Goal: Task Accomplishment & Management: Use online tool/utility

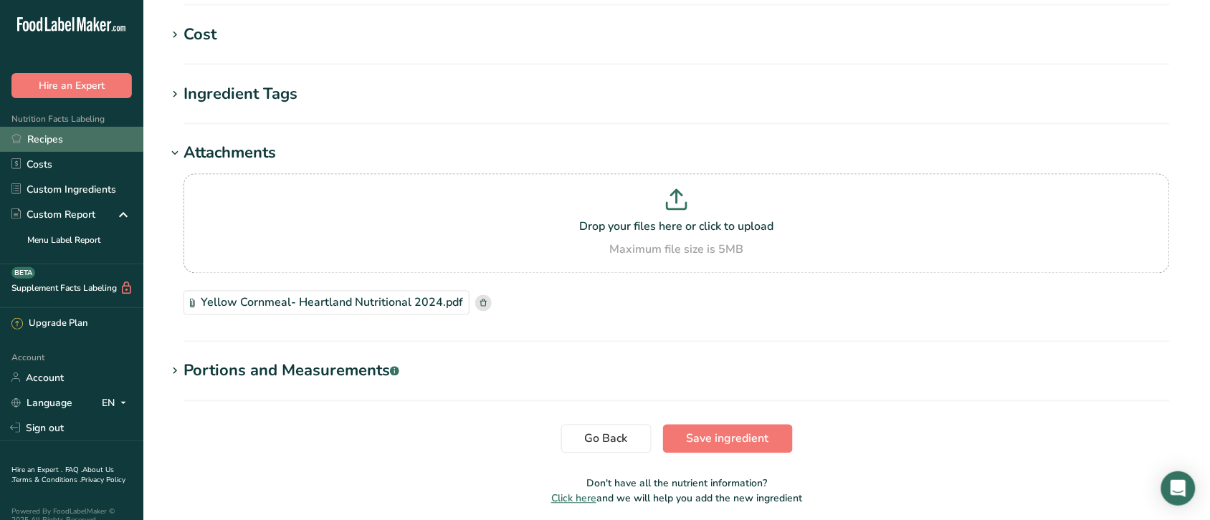
scroll to position [682, 0]
click at [48, 135] on link "Recipes" at bounding box center [71, 139] width 143 height 25
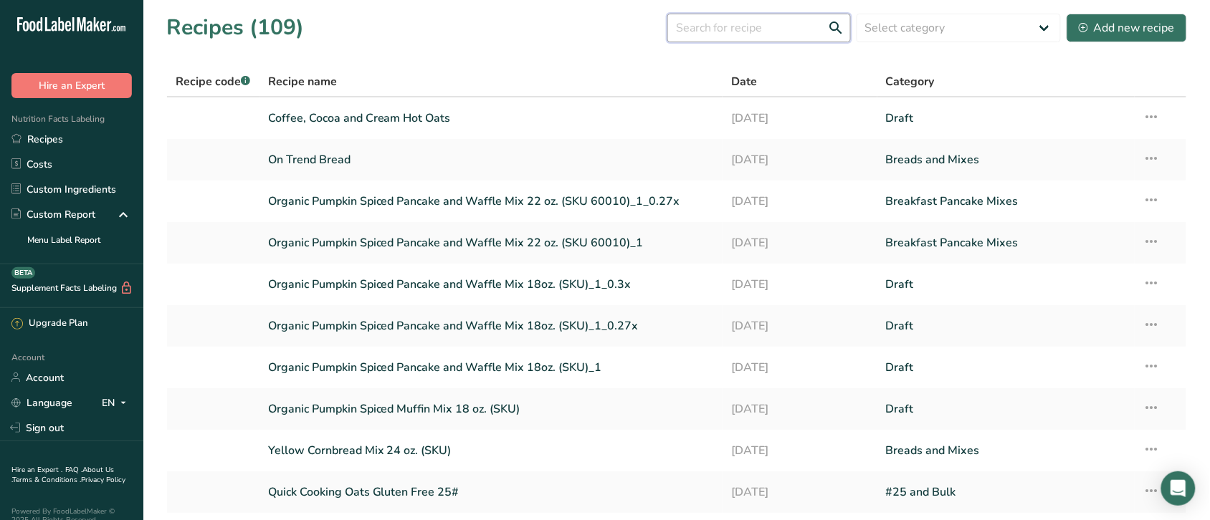
click at [753, 24] on input "text" at bounding box center [758, 28] width 183 height 29
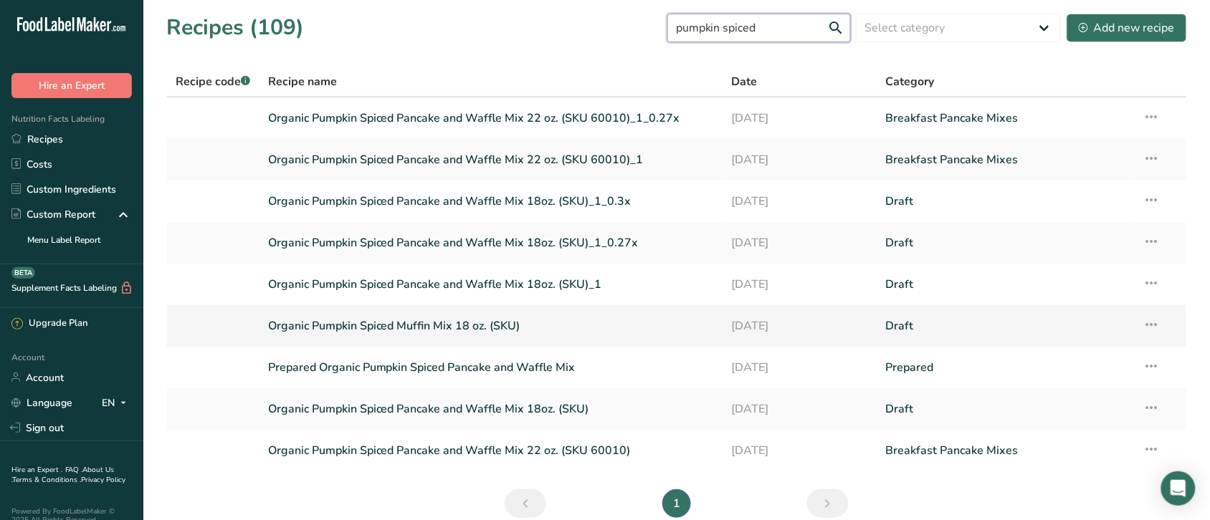
type input "pumpkin spiced"
click at [364, 323] on link "Organic Pumpkin Spiced Muffin Mix 18 oz. (SKU)" at bounding box center [491, 326] width 447 height 30
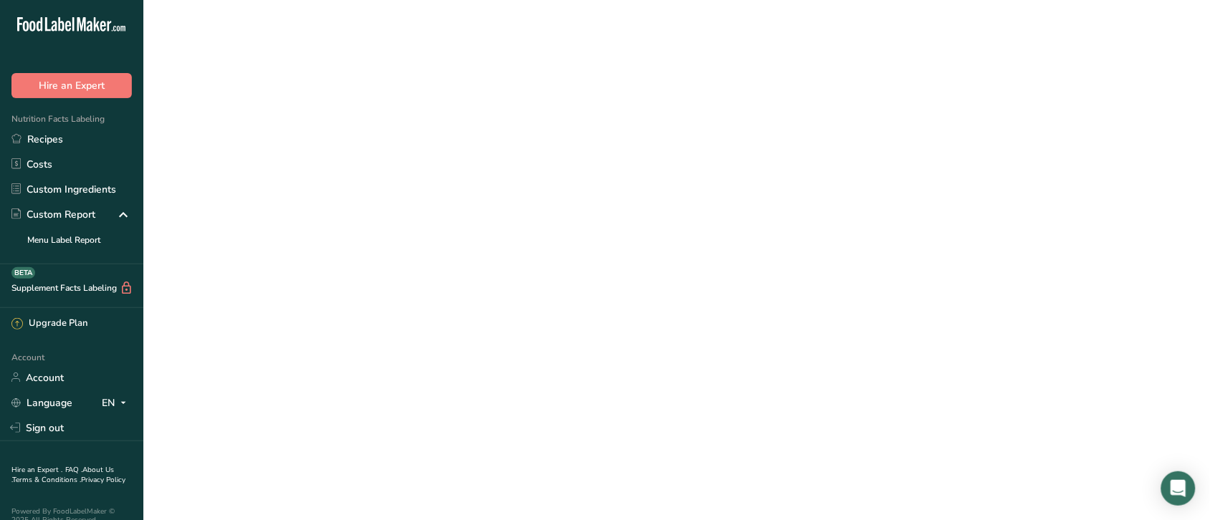
click at [364, 323] on link "Organic Pumpkin Spiced Muffin Mix 18 oz. (SKU)" at bounding box center [491, 326] width 447 height 30
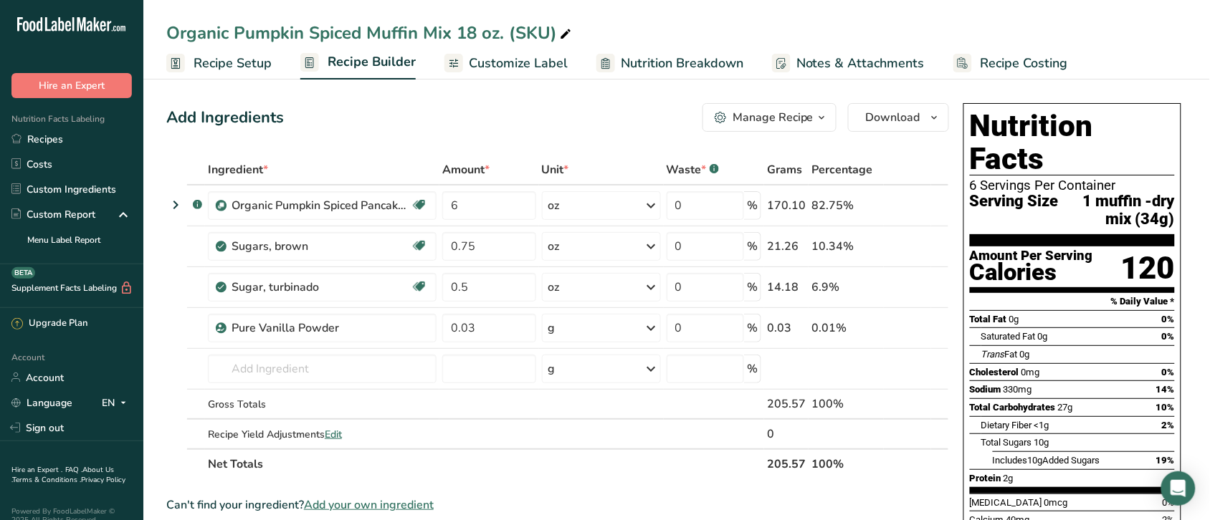
click at [1004, 59] on span "Recipe Costing" at bounding box center [1024, 63] width 87 height 19
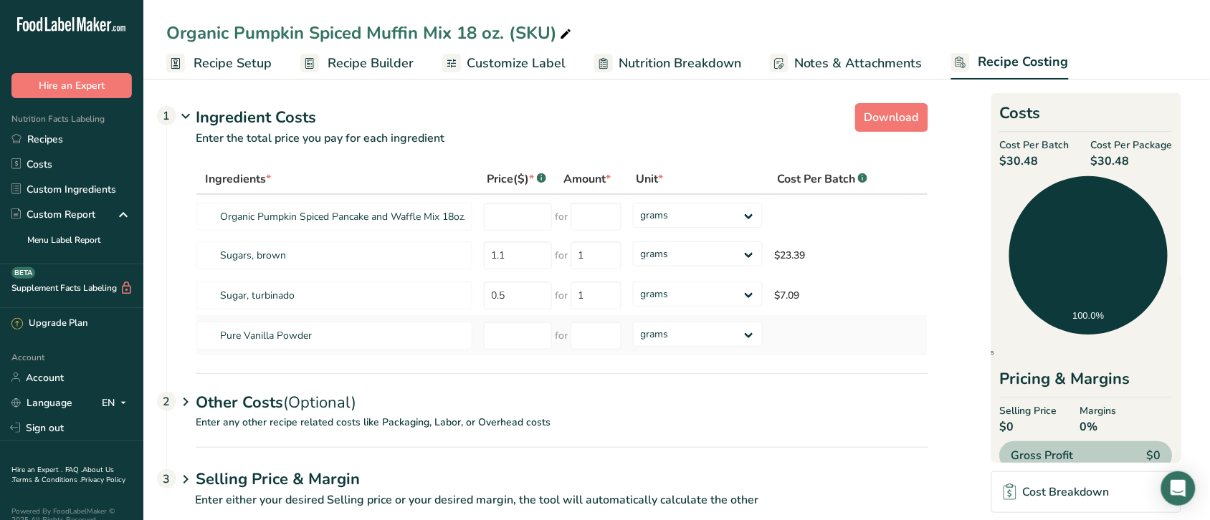
click at [792, 326] on td at bounding box center [839, 335] width 142 height 40
click at [816, 330] on td at bounding box center [839, 335] width 142 height 40
click at [62, 143] on link "Recipes" at bounding box center [71, 139] width 143 height 25
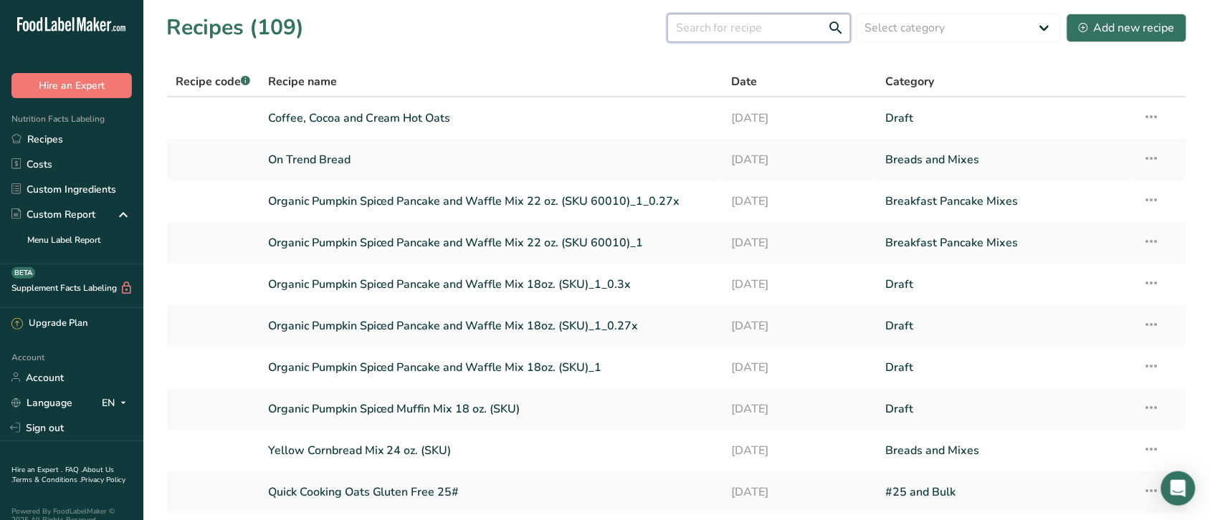
click at [756, 31] on input "text" at bounding box center [758, 28] width 183 height 29
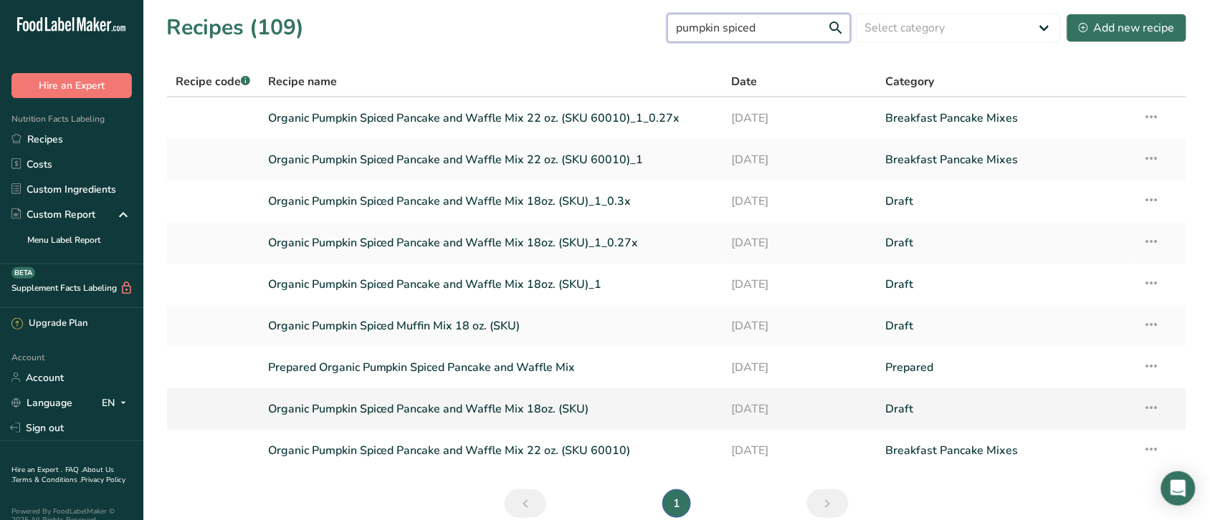
type input "pumpkin spiced"
click at [553, 406] on link "Organic Pumpkin Spiced Pancake and Waffle Mix 18oz. (SKU)" at bounding box center [491, 409] width 447 height 30
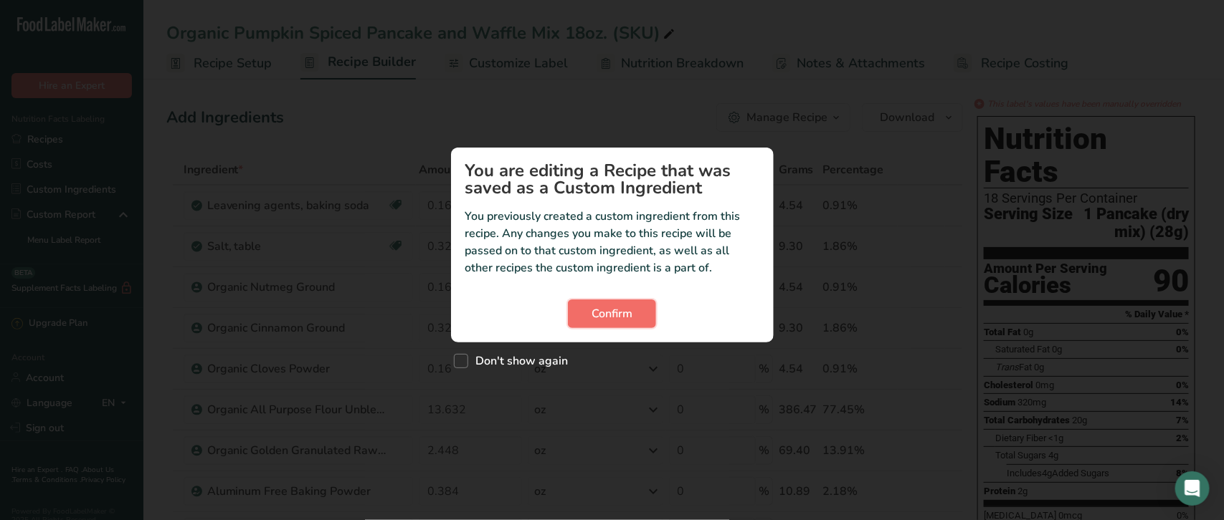
click at [607, 305] on span "Confirm" at bounding box center [611, 313] width 41 height 17
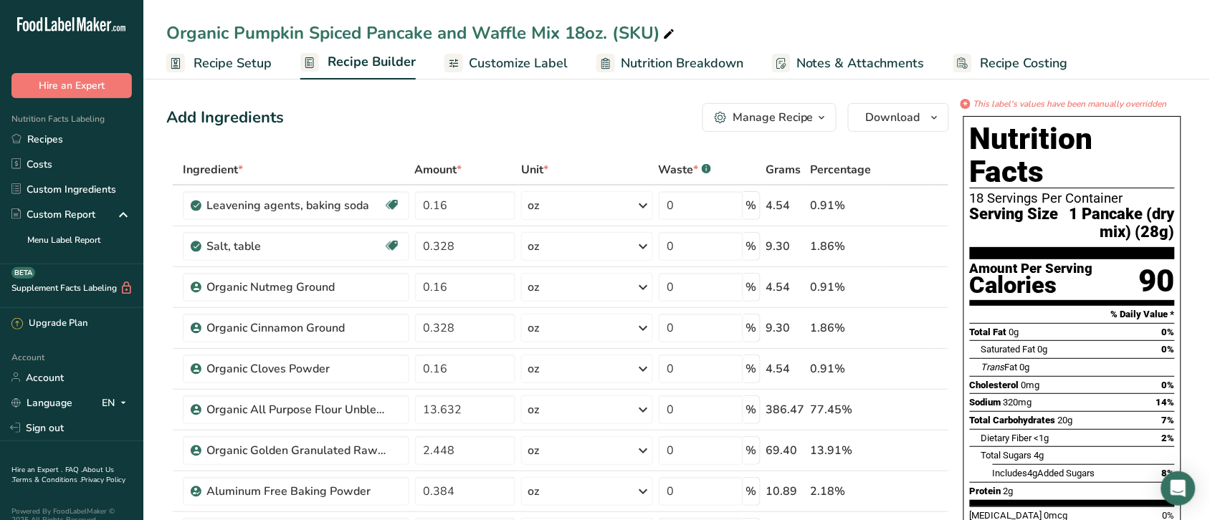
click at [1001, 59] on span "Recipe Costing" at bounding box center [1024, 63] width 87 height 19
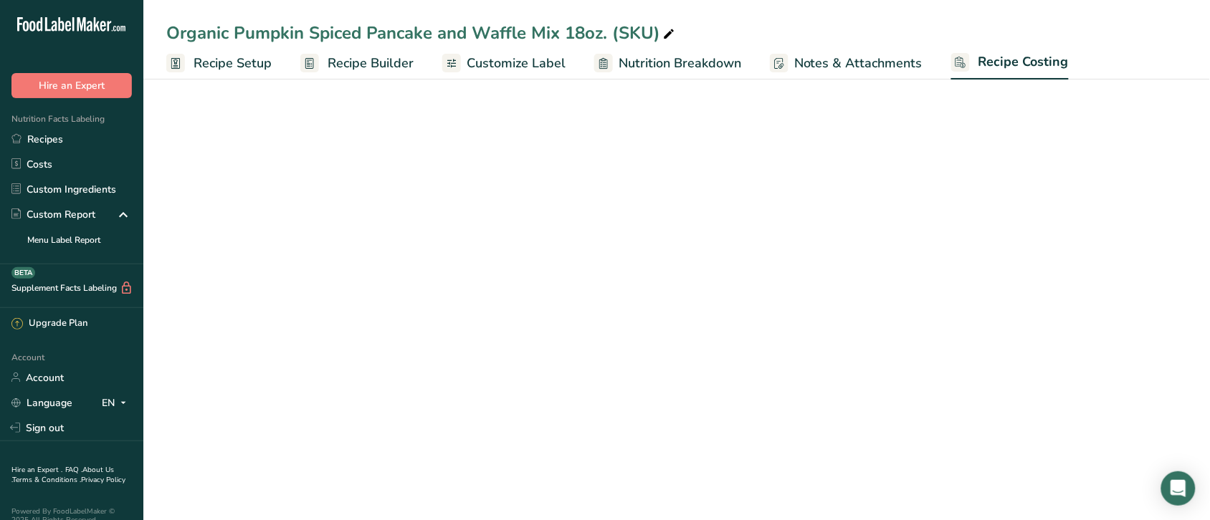
select select "12"
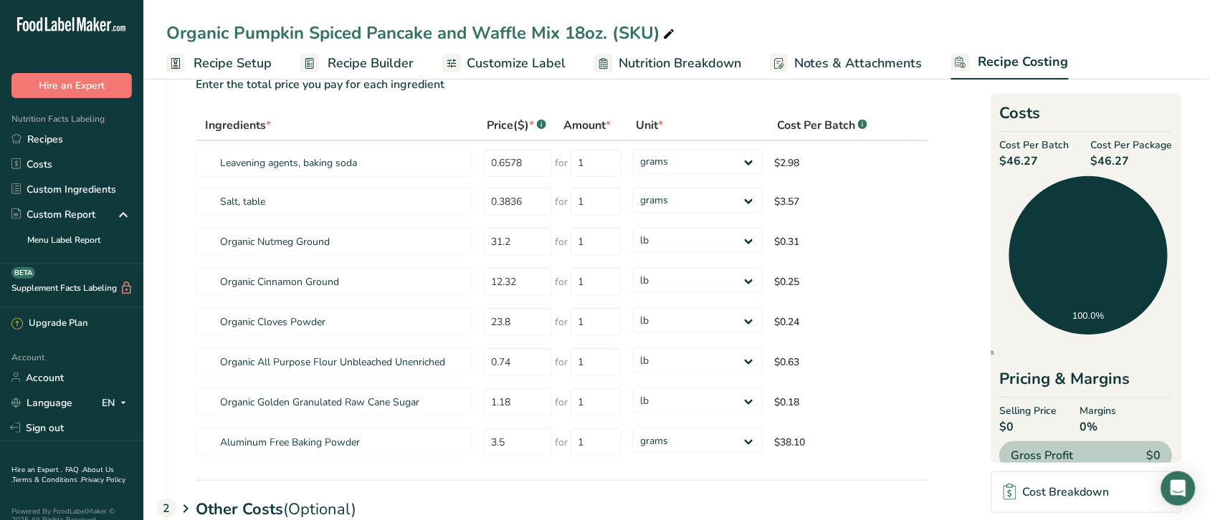
scroll to position [51, 0]
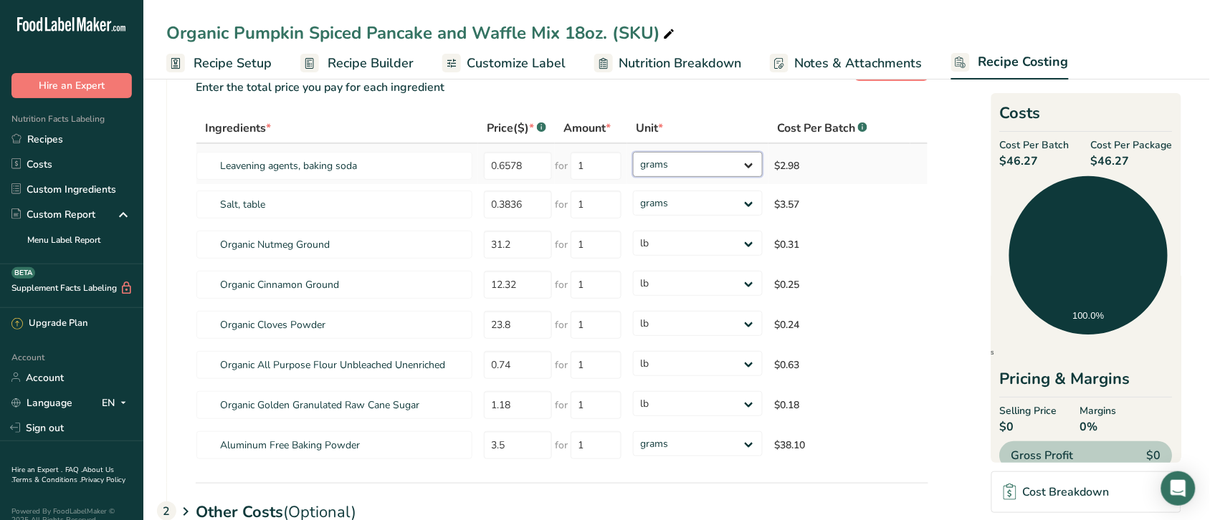
click at [750, 162] on select "grams kg mg mcg lb oz" at bounding box center [698, 164] width 130 height 25
select select "12"
click at [633, 152] on select "grams kg mg mcg lb oz" at bounding box center [698, 164] width 130 height 25
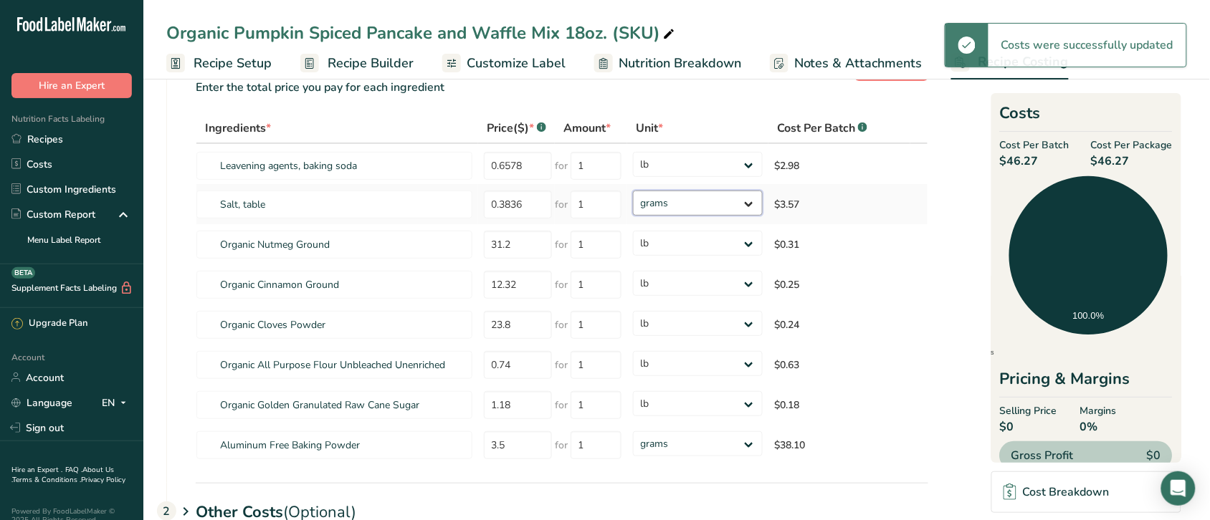
click at [745, 202] on select "grams kg mg mcg lb oz" at bounding box center [698, 203] width 130 height 25
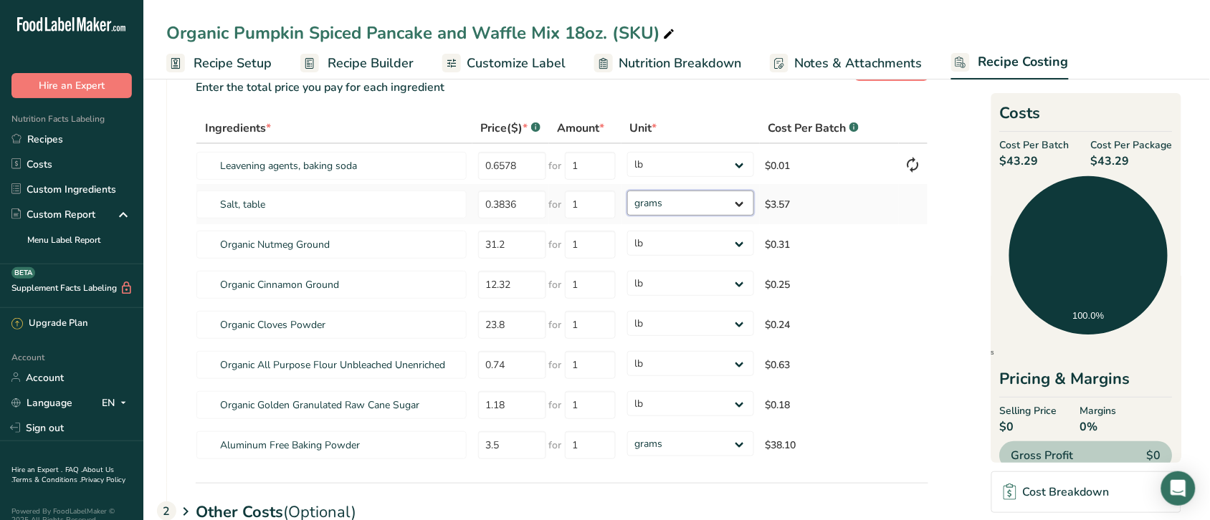
select select "12"
click at [627, 191] on select "grams kg mg mcg lb oz" at bounding box center [690, 203] width 127 height 25
click at [735, 441] on select "grams kg mg mcg lb oz" at bounding box center [690, 443] width 127 height 25
select select "12"
click at [627, 431] on select "grams kg mg mcg lb oz" at bounding box center [690, 443] width 127 height 25
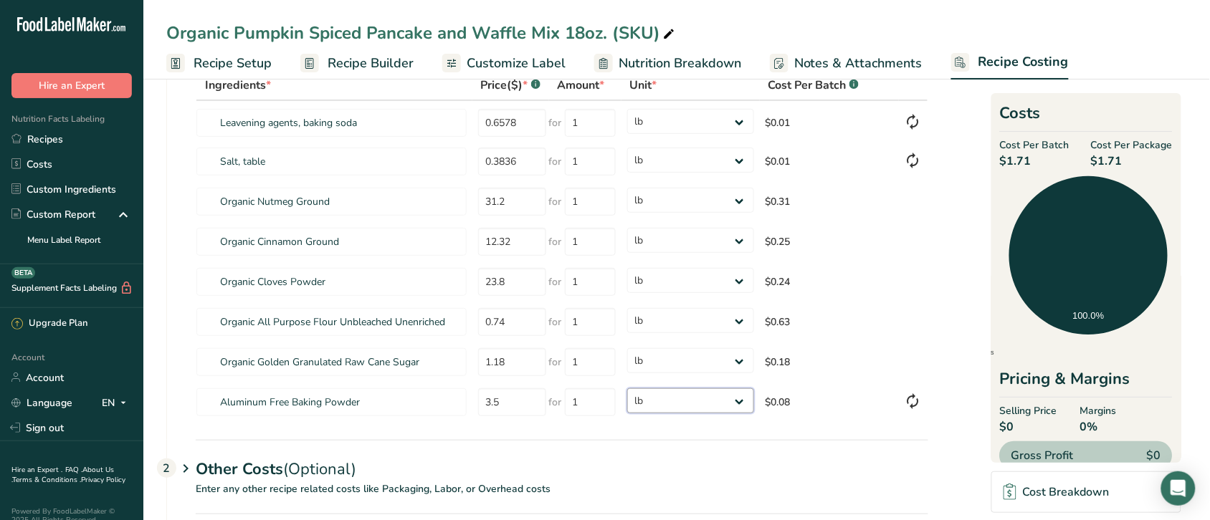
scroll to position [95, 0]
click at [87, 187] on link "Custom Ingredients" at bounding box center [71, 189] width 143 height 25
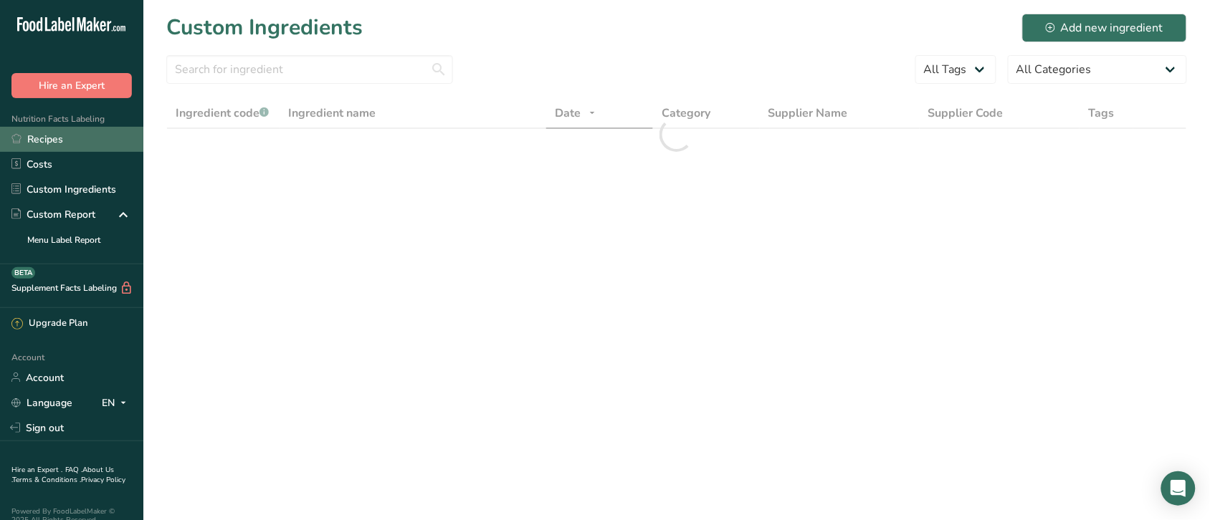
click at [52, 140] on link "Recipes" at bounding box center [71, 139] width 143 height 25
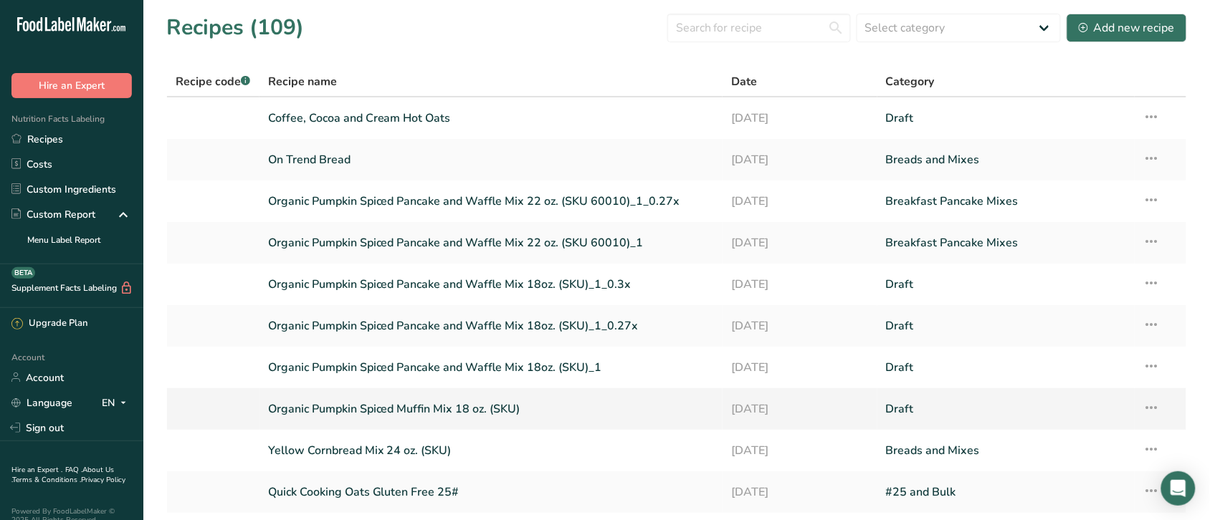
click at [470, 405] on link "Organic Pumpkin Spiced Muffin Mix 18 oz. (SKU)" at bounding box center [491, 409] width 447 height 30
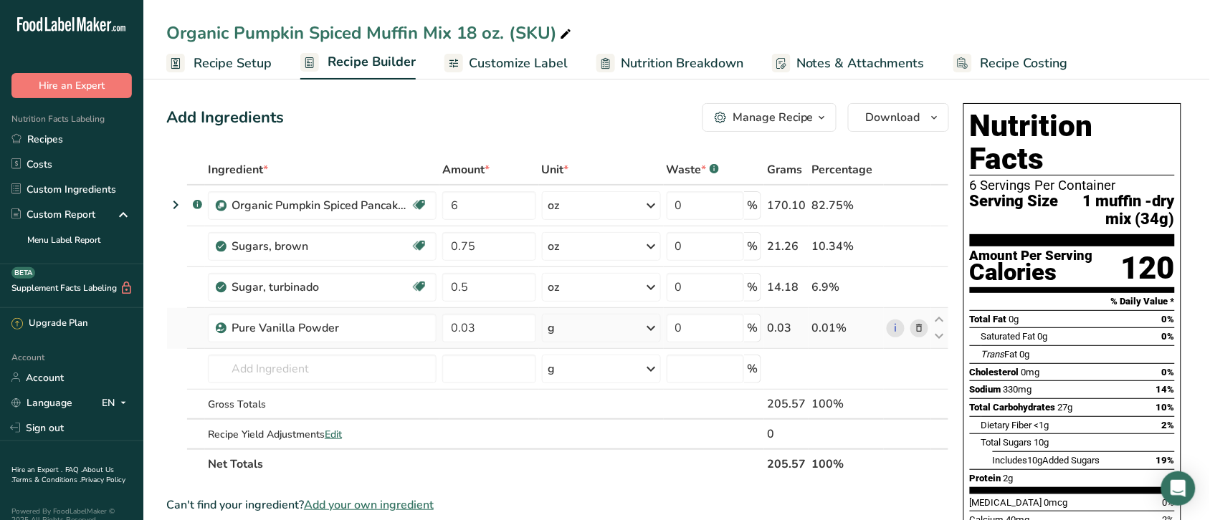
click at [920, 325] on icon at bounding box center [919, 328] width 10 height 15
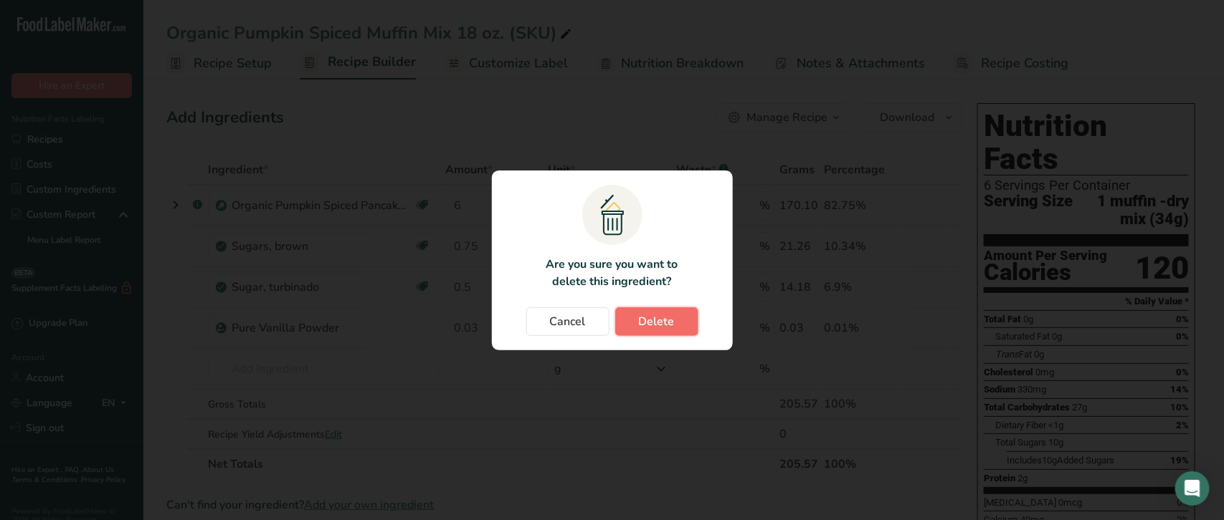
click at [660, 318] on span "Delete" at bounding box center [657, 321] width 36 height 17
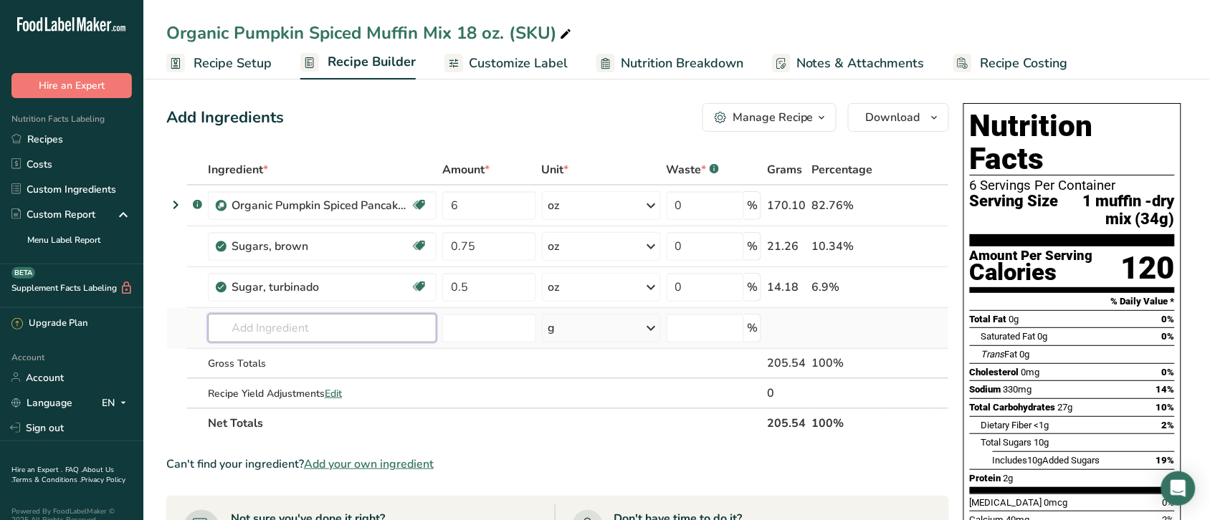
click at [363, 320] on input "text" at bounding box center [322, 328] width 229 height 29
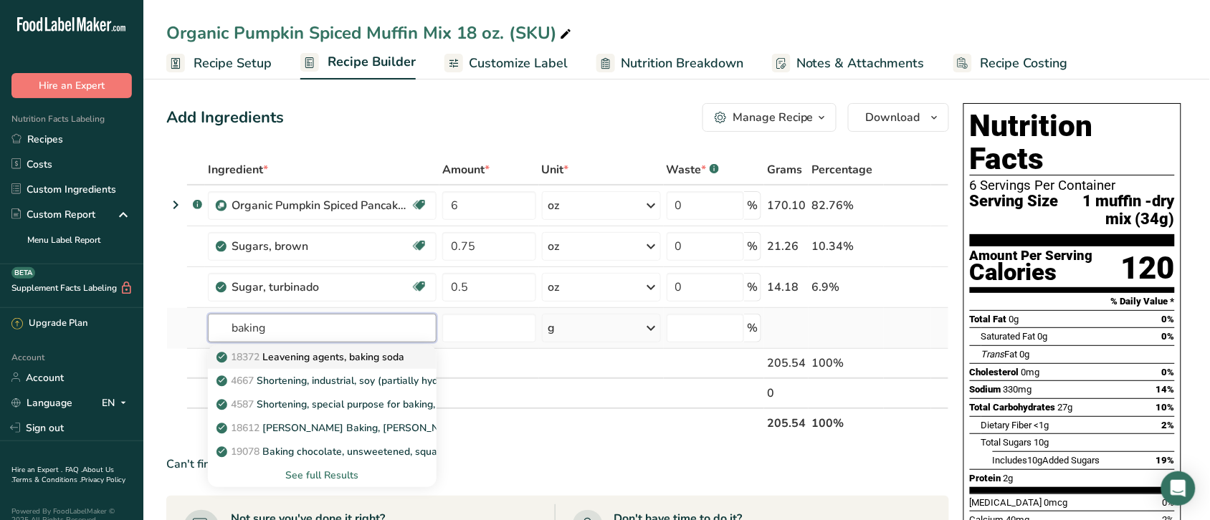
type input "baking"
click at [356, 356] on p "18372 Leavening agents, baking soda" at bounding box center [311, 357] width 185 height 15
type input "Leavening agents, baking soda"
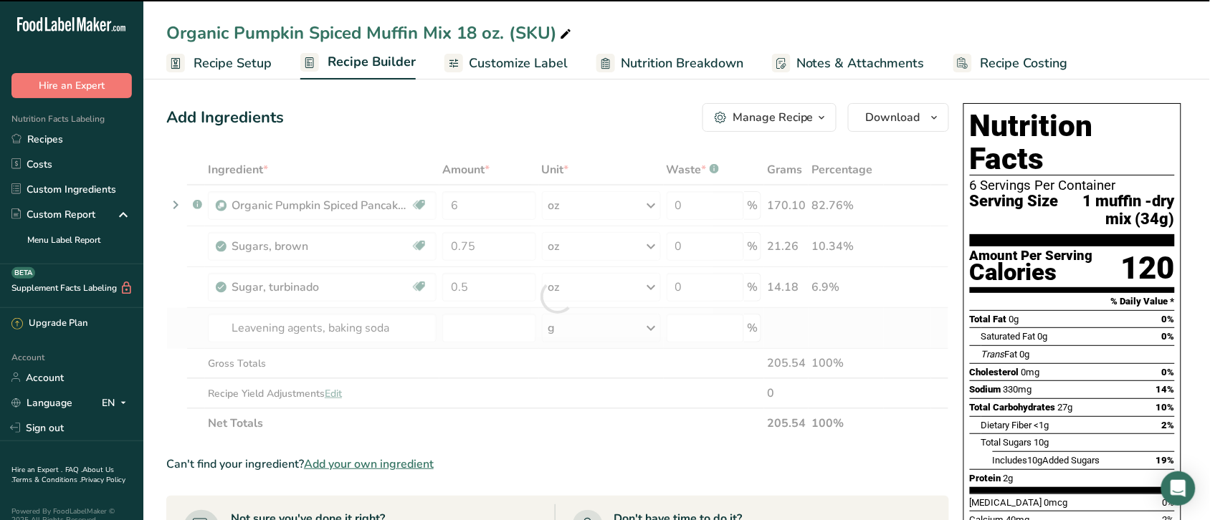
type input "0"
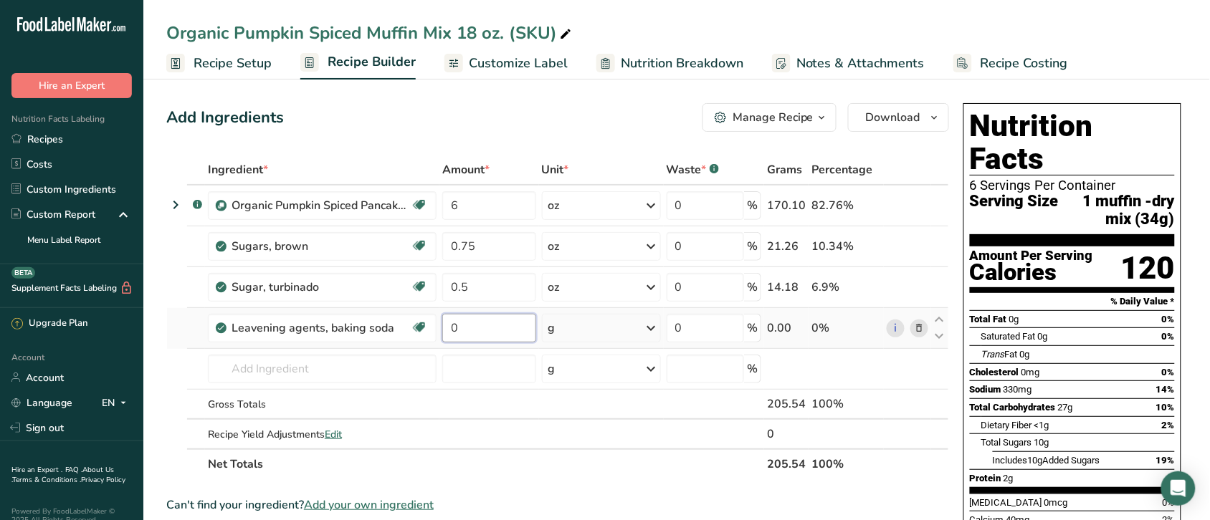
click at [477, 323] on input "0" at bounding box center [489, 328] width 94 height 29
type input "0.15"
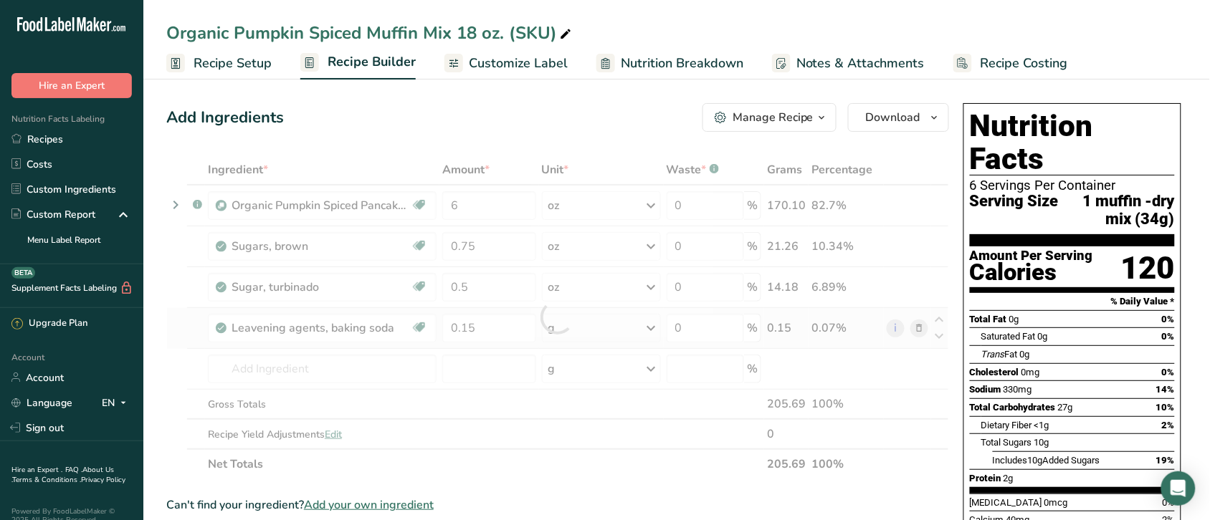
click at [649, 324] on div "Ingredient * Amount * Unit * Waste * .a-a{fill:#347362;}.b-a{fill:#fff;} Grams …" at bounding box center [557, 317] width 783 height 325
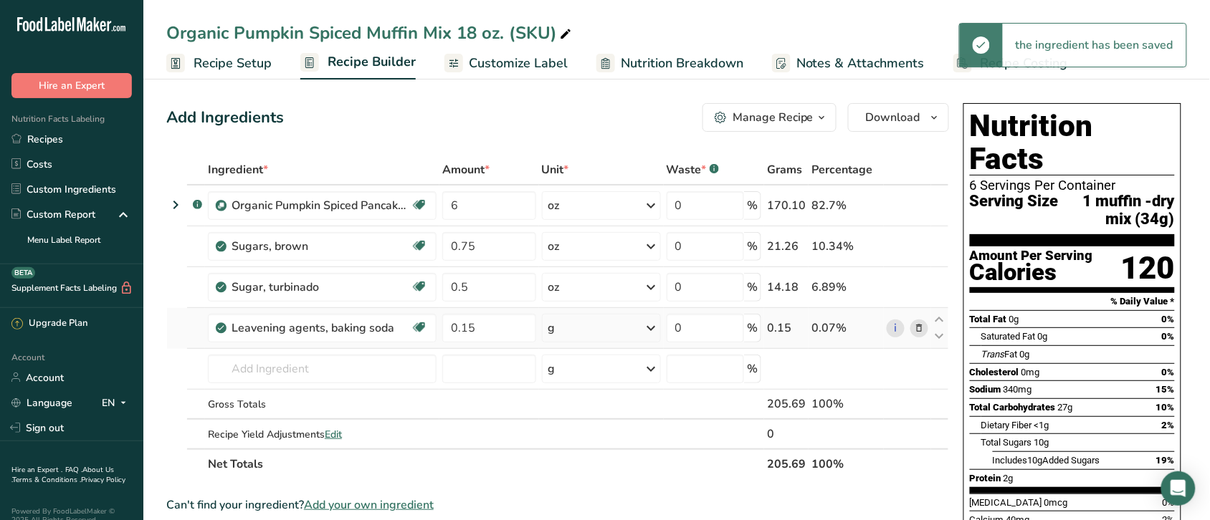
click at [649, 324] on icon at bounding box center [651, 328] width 17 height 26
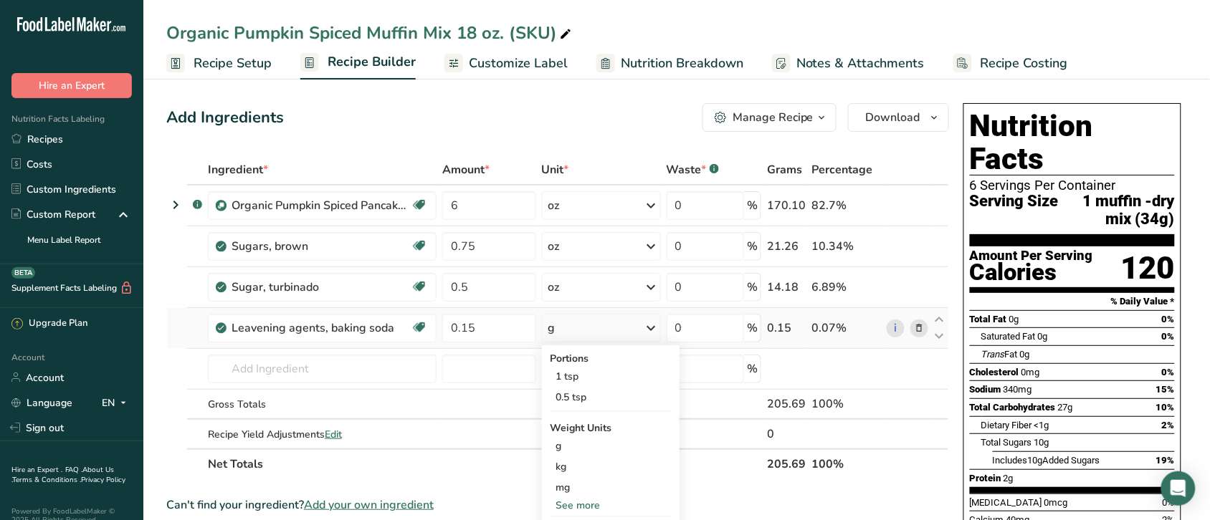
click at [585, 505] on div "See more" at bounding box center [610, 505] width 120 height 15
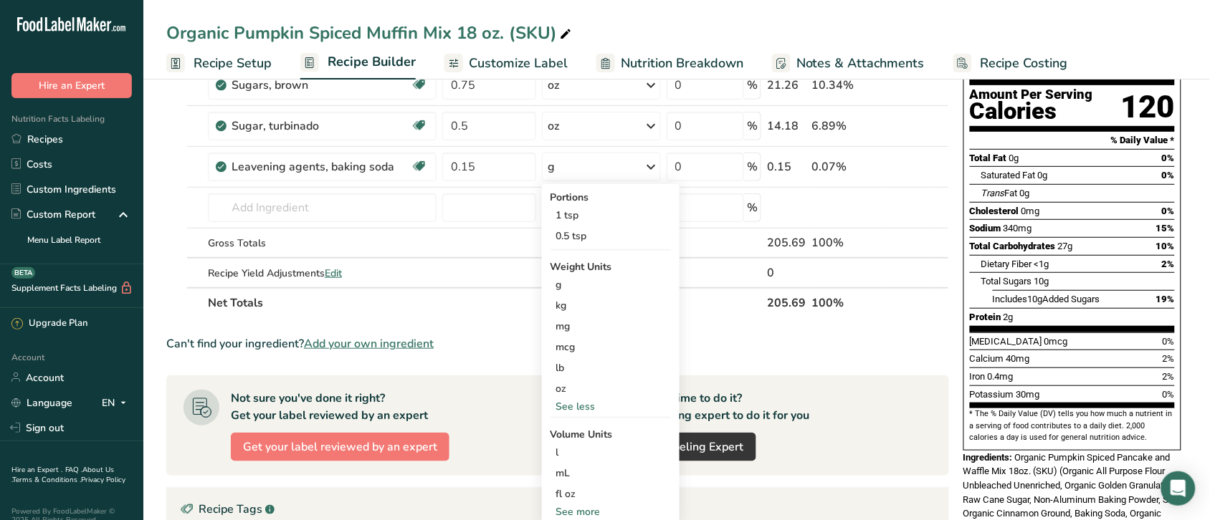
scroll to position [165, 0]
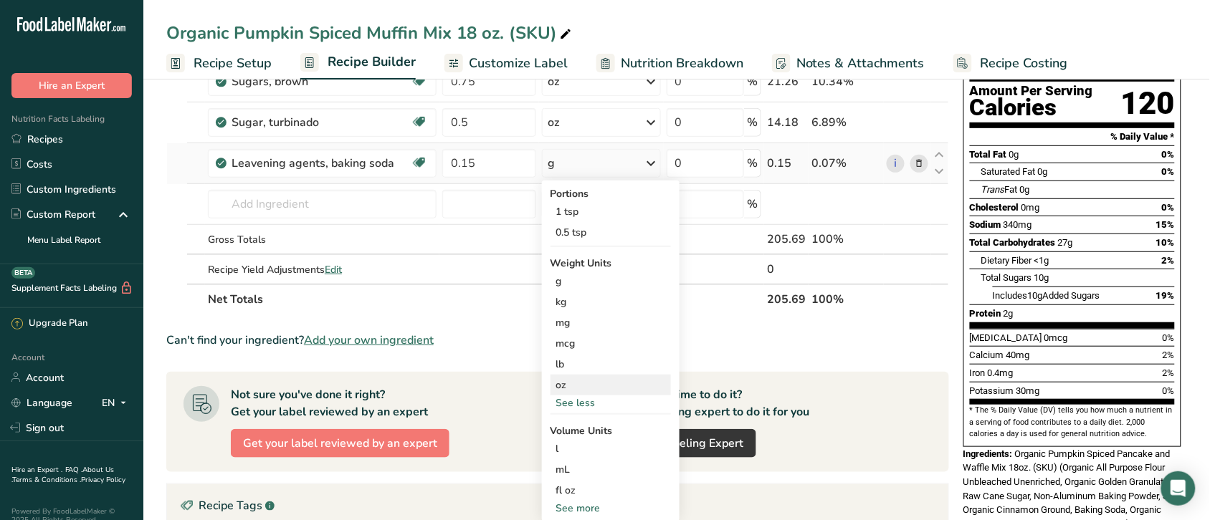
click at [578, 382] on div "oz" at bounding box center [610, 385] width 120 height 21
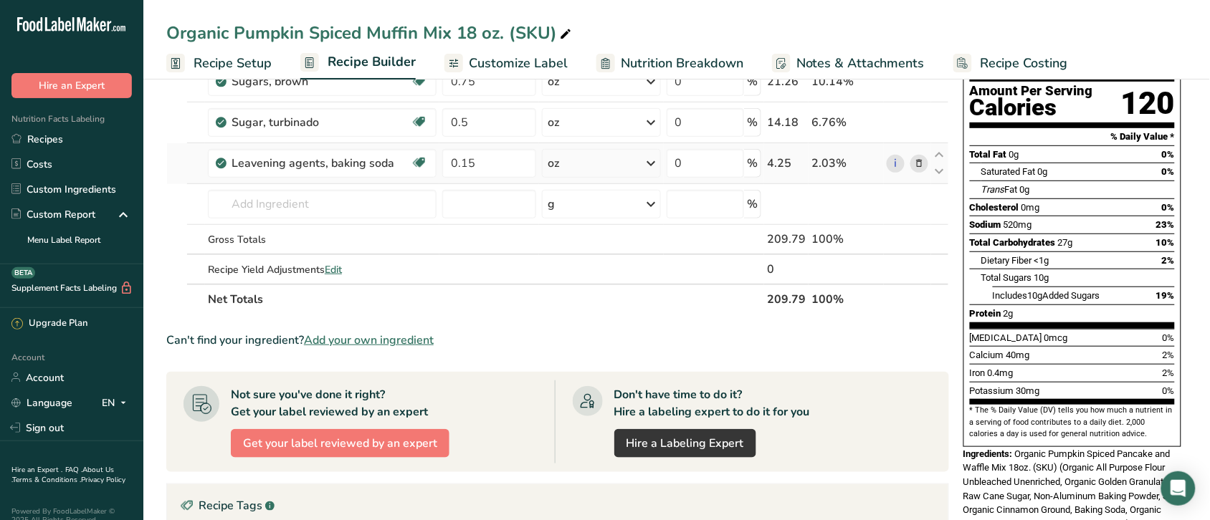
click at [918, 162] on icon at bounding box center [919, 163] width 10 height 15
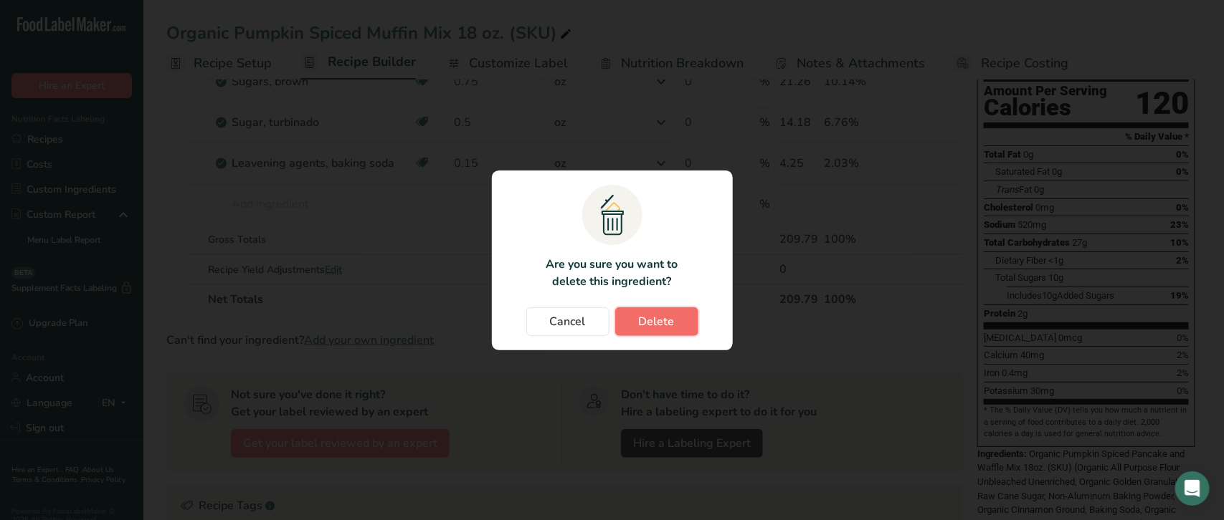
click at [667, 318] on span "Delete" at bounding box center [657, 321] width 36 height 17
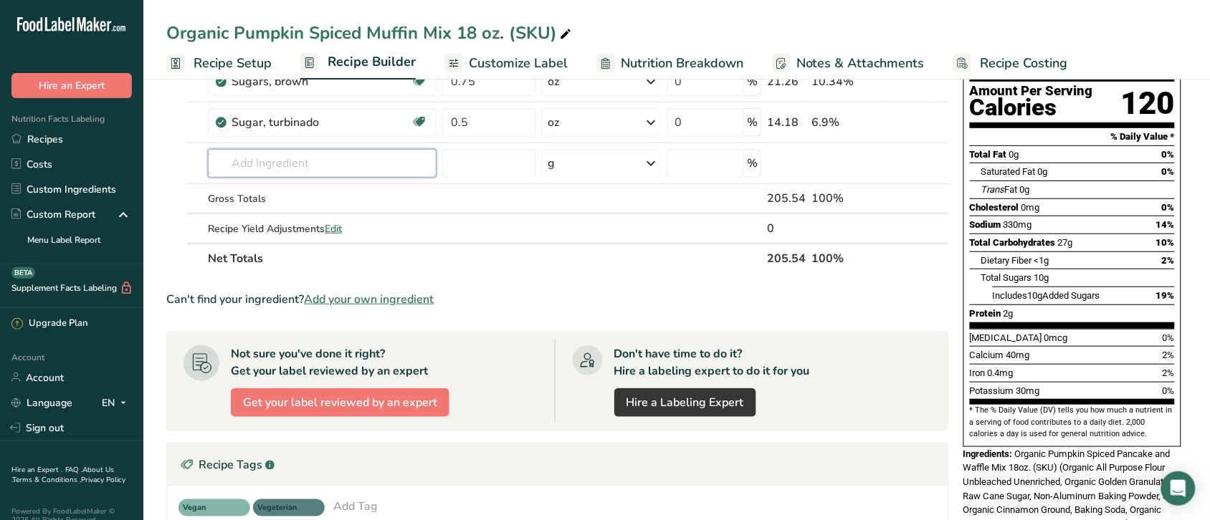
click at [319, 163] on input "text" at bounding box center [322, 163] width 229 height 29
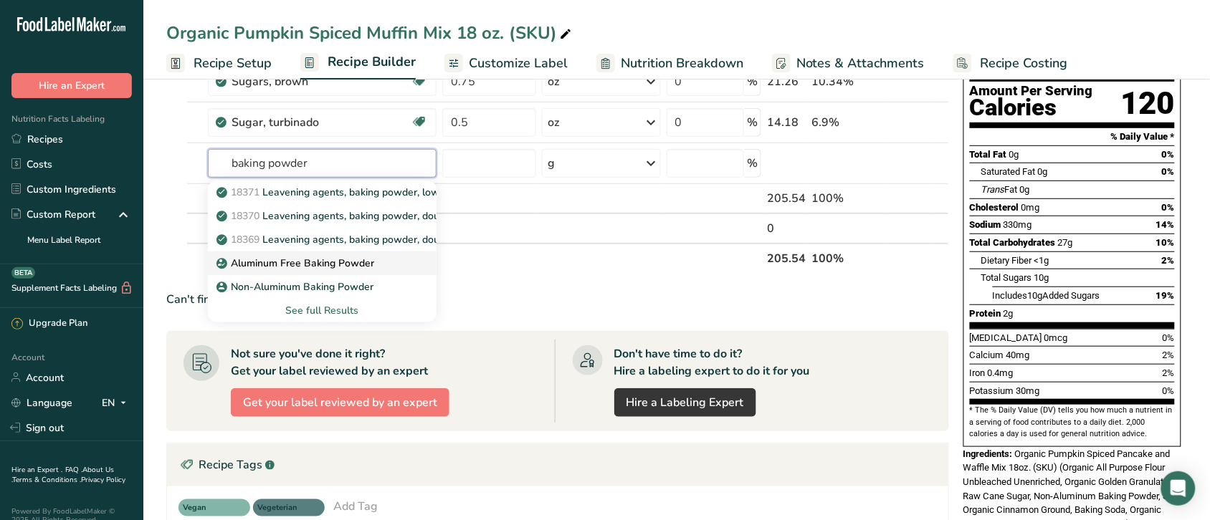
type input "baking powder"
click at [323, 266] on p "Aluminum Free Baking Powder" at bounding box center [296, 263] width 155 height 15
type input "Aluminum Free Baking Powder"
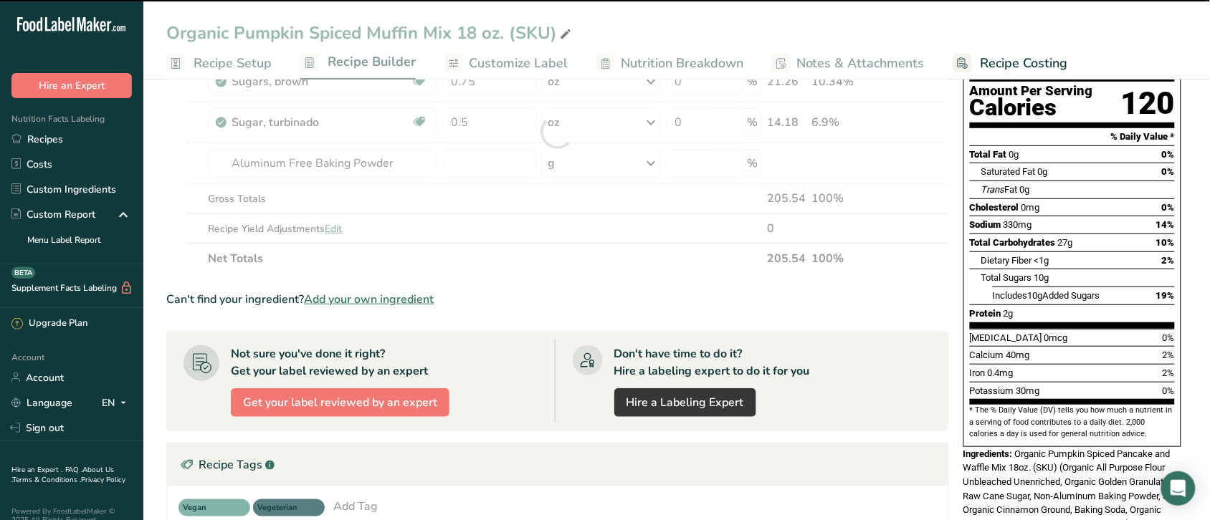
type input "0"
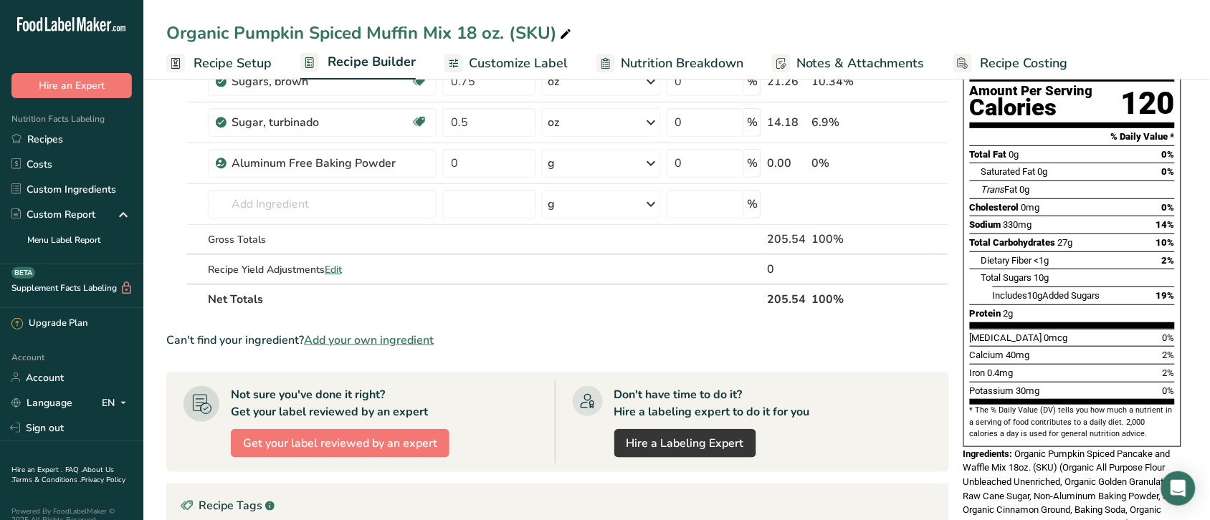
click at [1016, 61] on span "Recipe Costing" at bounding box center [1024, 63] width 87 height 19
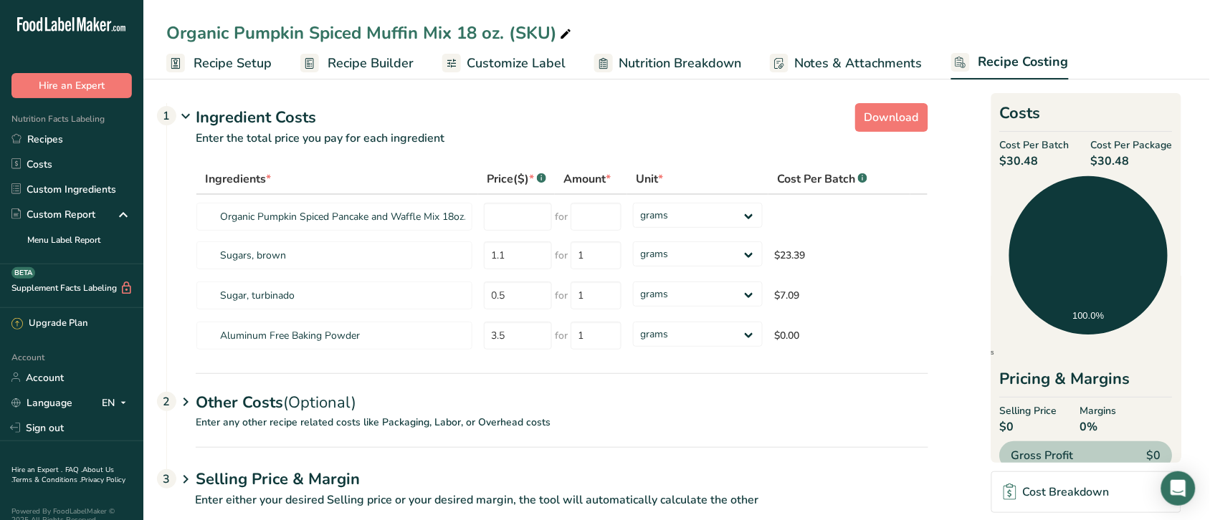
click at [219, 61] on span "Recipe Setup" at bounding box center [233, 63] width 78 height 19
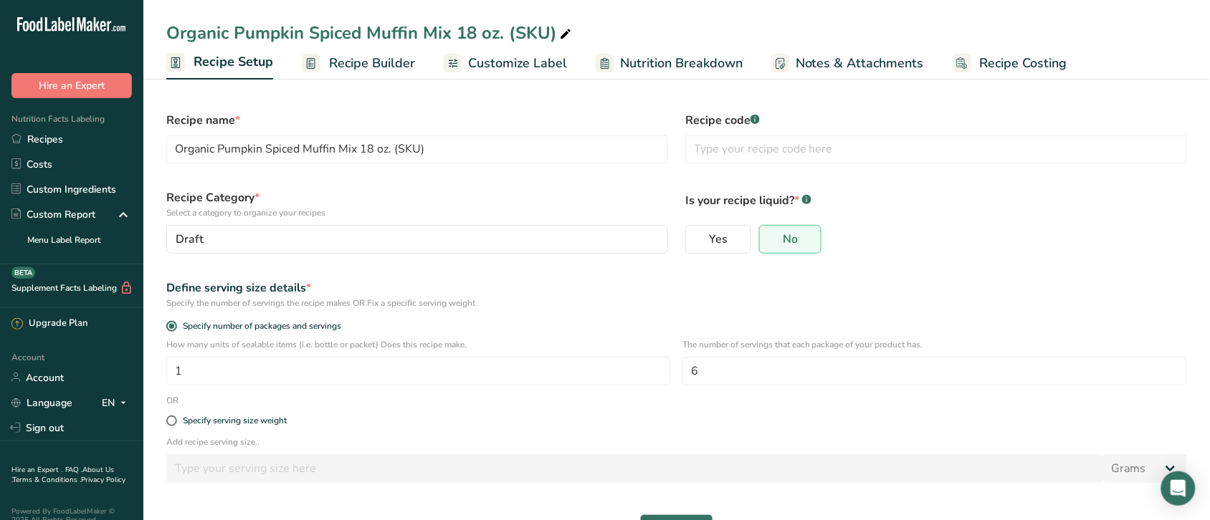
click at [371, 65] on span "Recipe Builder" at bounding box center [372, 63] width 86 height 19
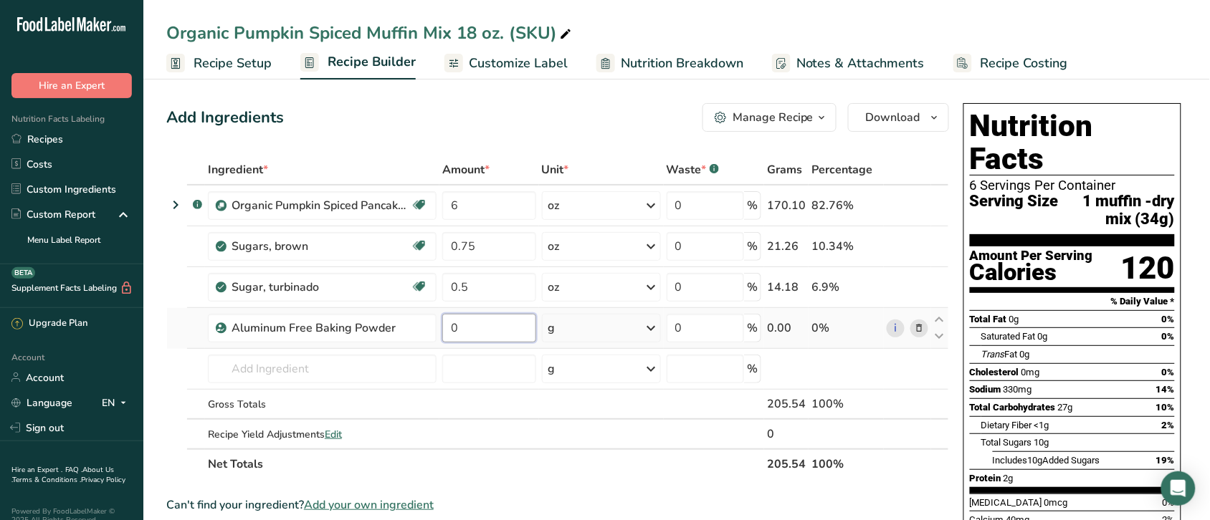
click at [485, 328] on input "0" at bounding box center [489, 328] width 94 height 29
type input "0.15"
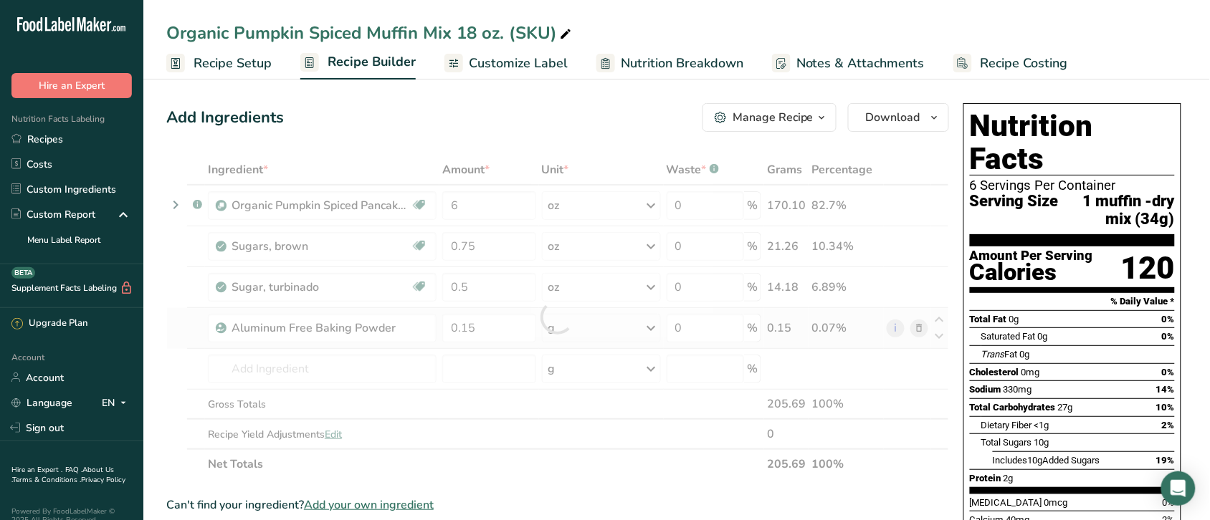
click at [649, 323] on div "Ingredient * Amount * Unit * Waste * .a-a{fill:#347362;}.b-a{fill:#fff;} Grams …" at bounding box center [557, 317] width 783 height 325
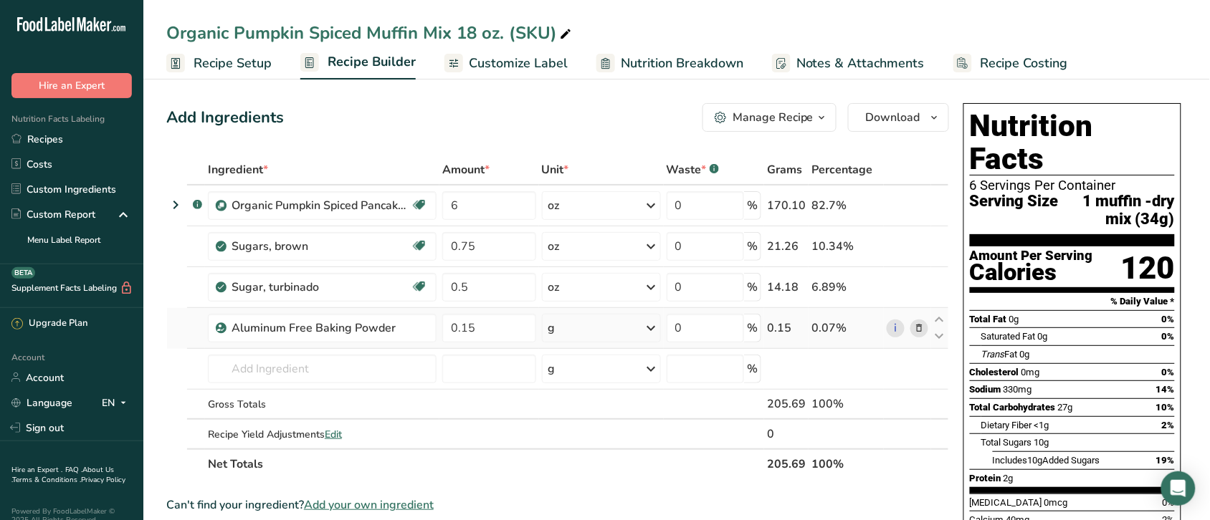
click at [653, 326] on icon at bounding box center [651, 328] width 17 height 26
click at [575, 438] on div "See more" at bounding box center [610, 441] width 120 height 15
click at [571, 485] on div "oz" at bounding box center [610, 486] width 120 height 21
click at [477, 211] on input "6" at bounding box center [489, 205] width 94 height 29
type input "12"
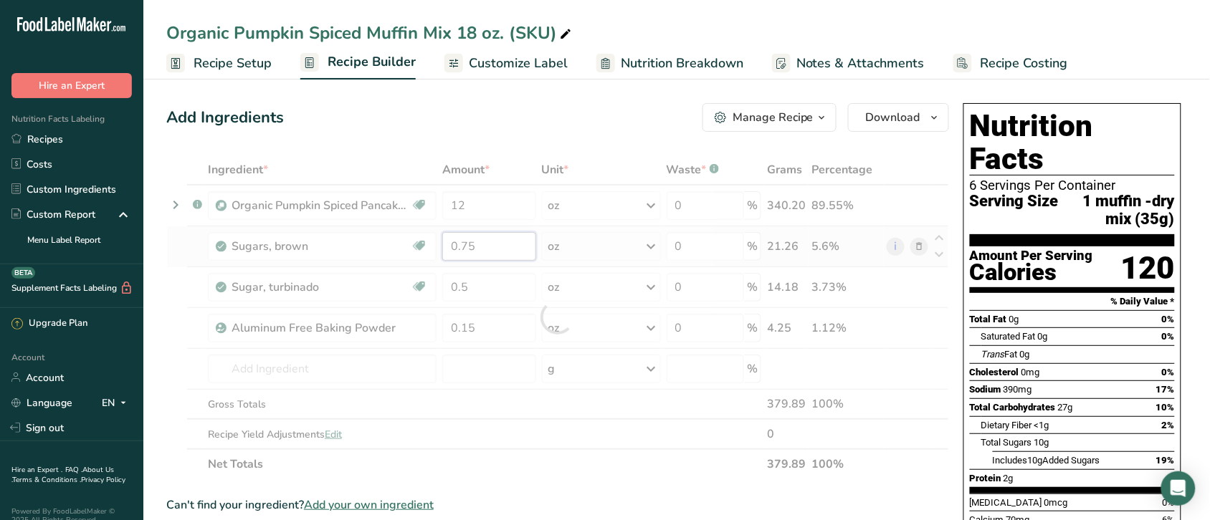
click at [500, 249] on div "Ingredient * Amount * Unit * Waste * .a-a{fill:#347362;}.b-a{fill:#fff;} Grams …" at bounding box center [557, 317] width 783 height 325
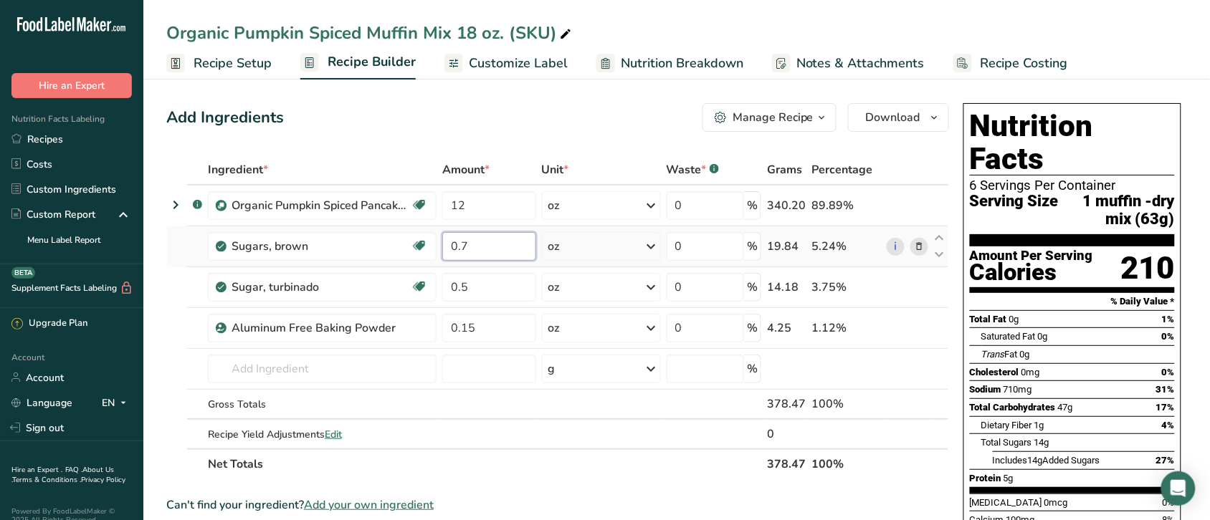
type input "0"
type input "2"
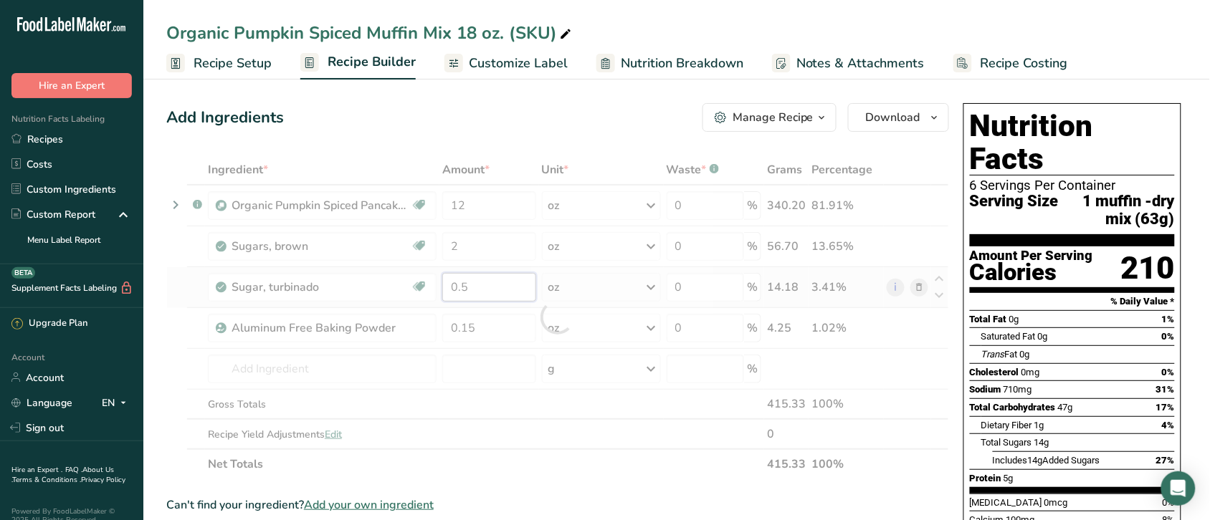
click at [507, 295] on div "Ingredient * Amount * Unit * Waste * .a-a{fill:#347362;}.b-a{fill:#fff;} Grams …" at bounding box center [557, 317] width 783 height 325
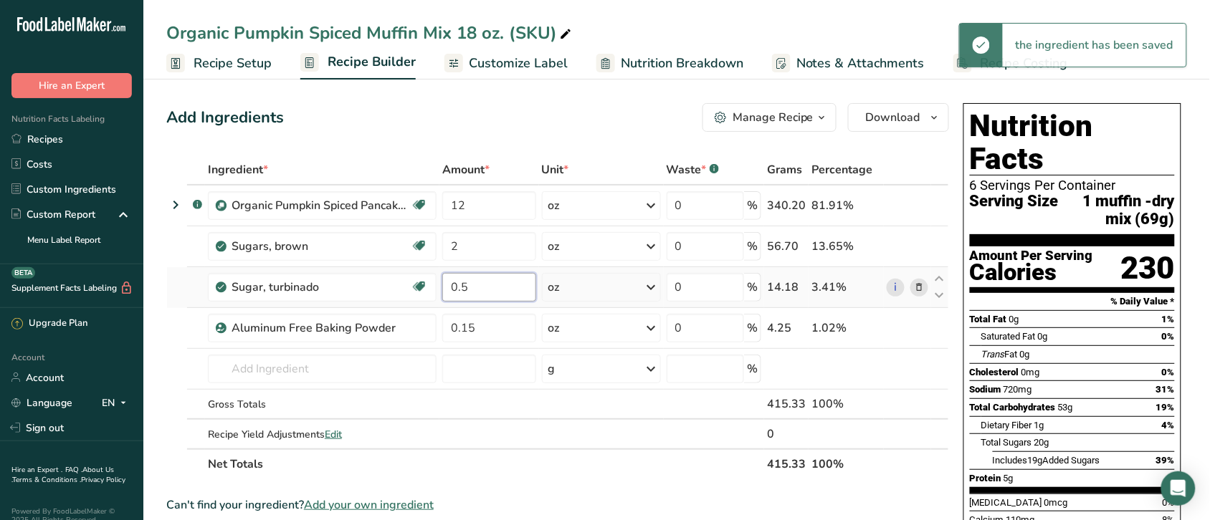
type input "0"
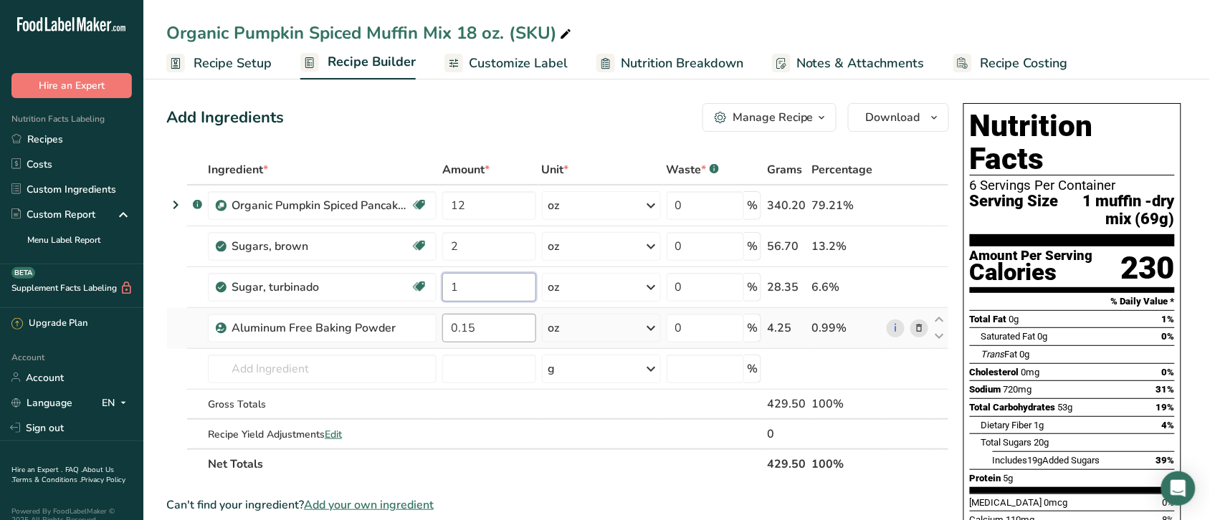
type input "1"
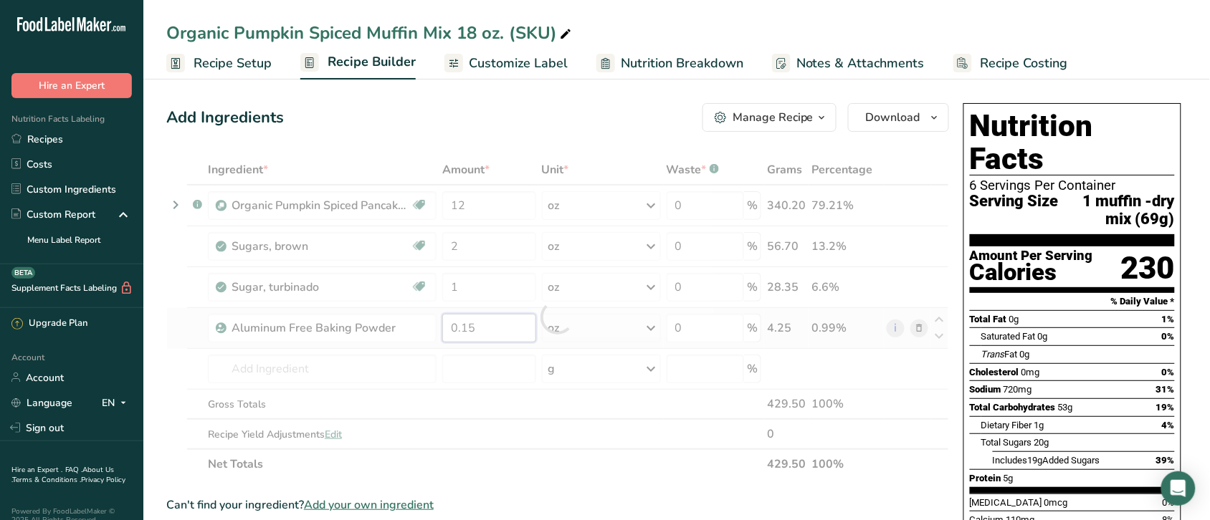
click at [499, 327] on div "Ingredient * Amount * Unit * Waste * .a-a{fill:#347362;}.b-a{fill:#fff;} Grams …" at bounding box center [557, 317] width 783 height 325
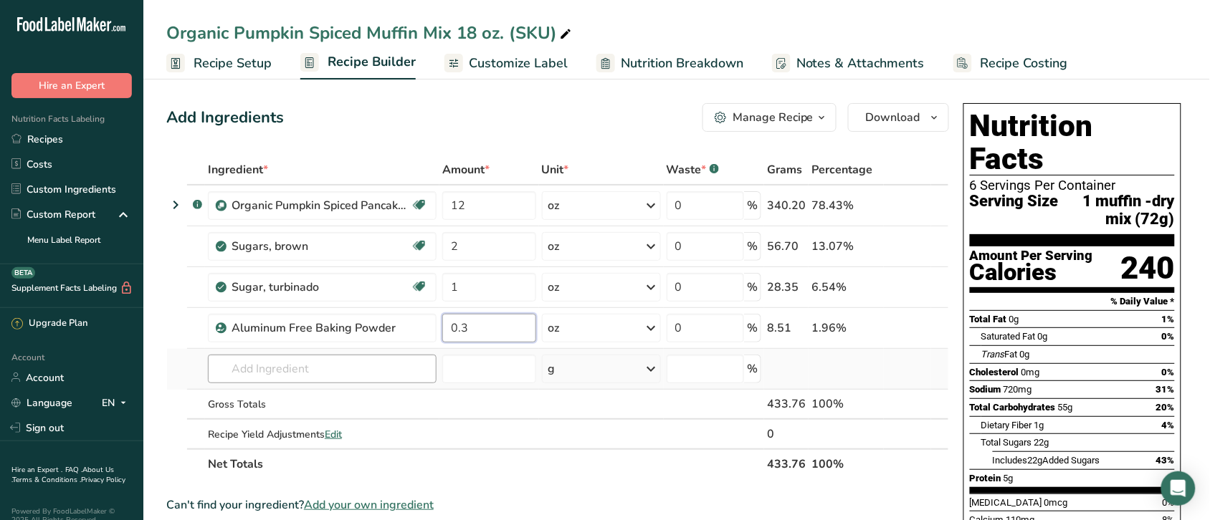
type input "0.3"
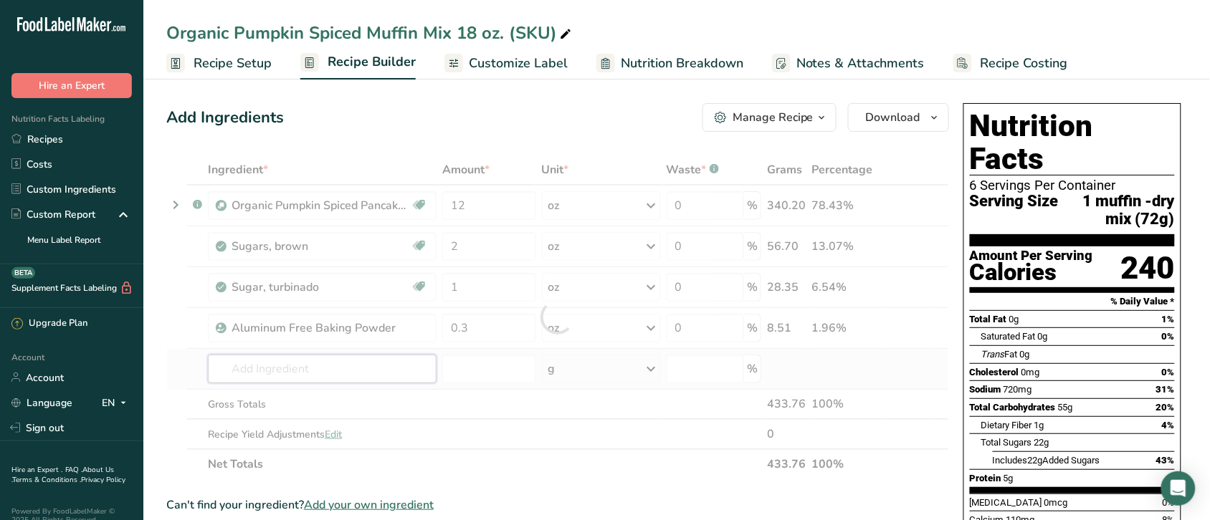
click at [363, 362] on div "Ingredient * Amount * Unit * Waste * .a-a{fill:#347362;}.b-a{fill:#fff;} Grams …" at bounding box center [557, 317] width 783 height 325
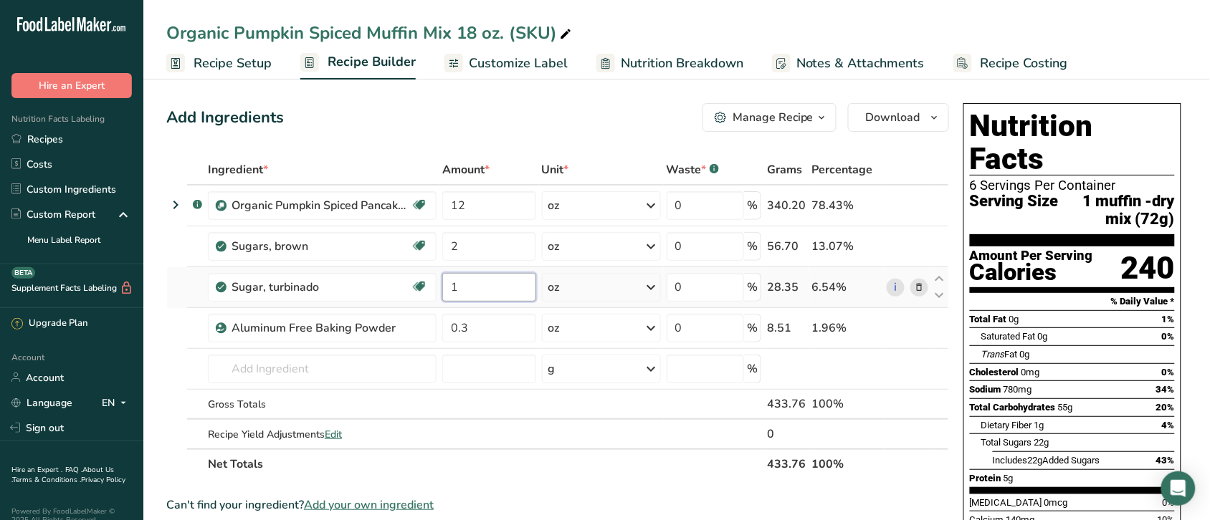
click at [470, 284] on input "1" at bounding box center [489, 287] width 94 height 29
type input "1.5"
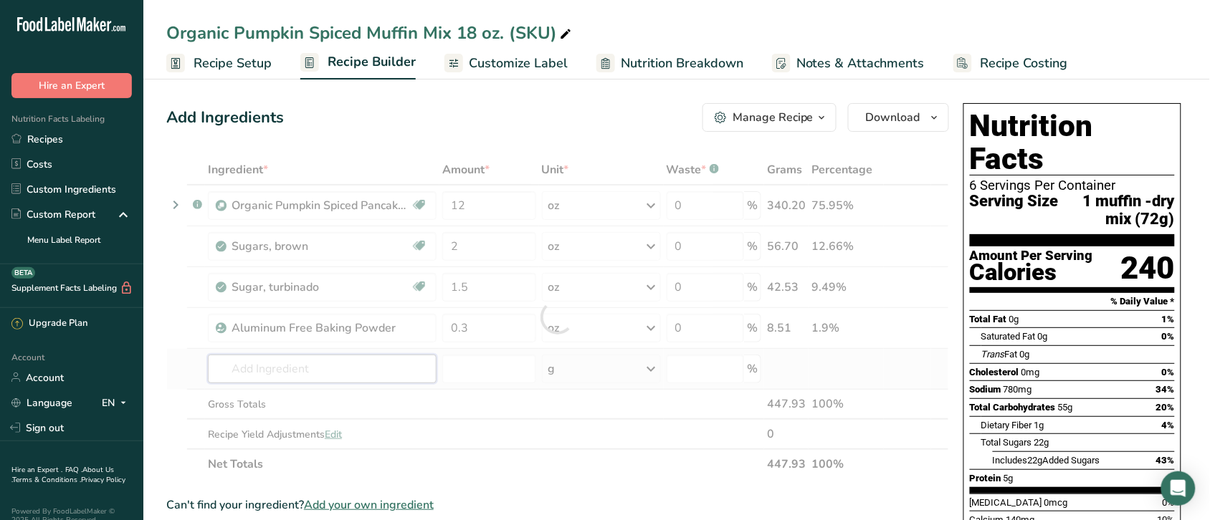
click at [368, 361] on div "Ingredient * Amount * Unit * Waste * .a-a{fill:#347362;}.b-a{fill:#fff;} Grams …" at bounding box center [557, 317] width 783 height 325
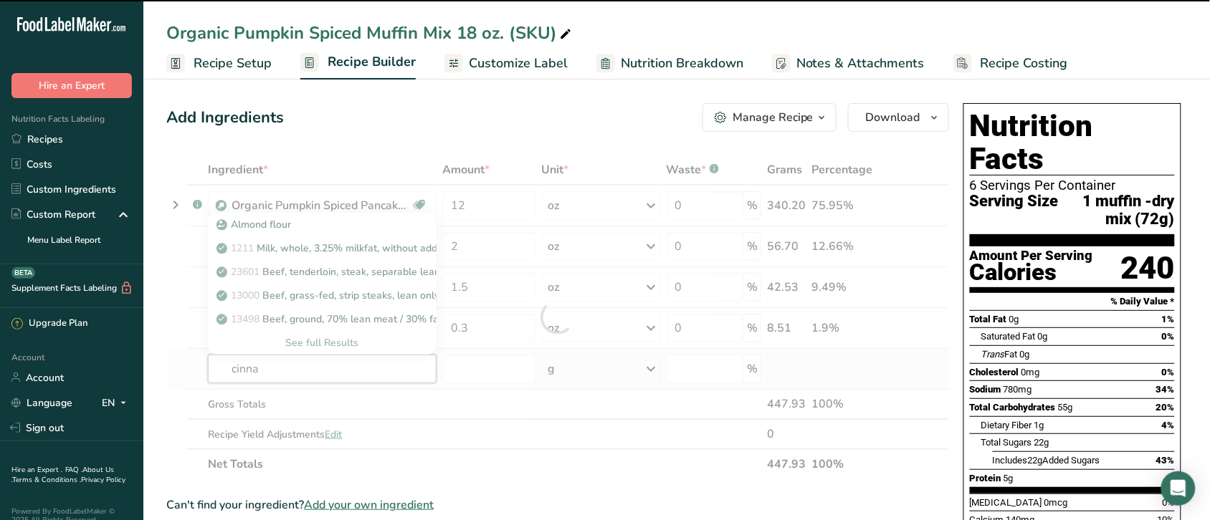
type input "cinnam"
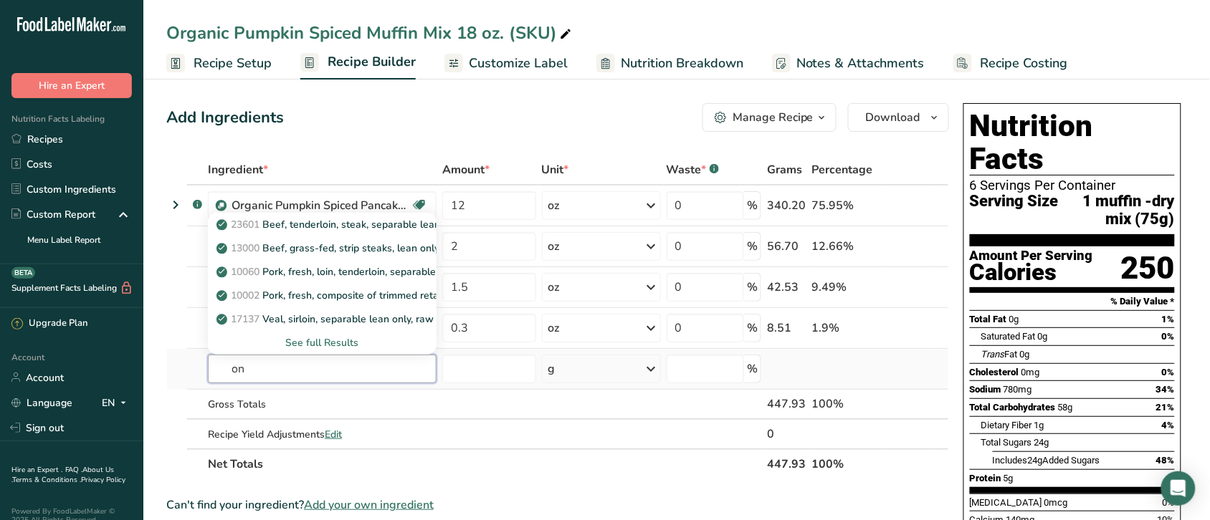
type input "o"
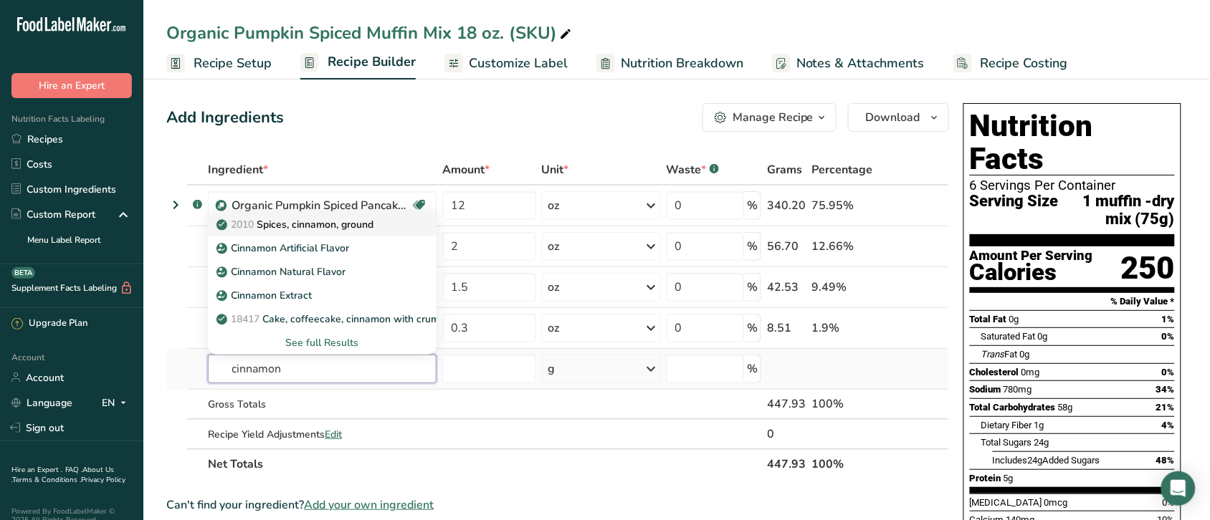
type input "cinnamon"
click at [283, 221] on p "2010 Spices, cinnamon, ground" at bounding box center [296, 224] width 154 height 15
type input "Spices, cinnamon, ground"
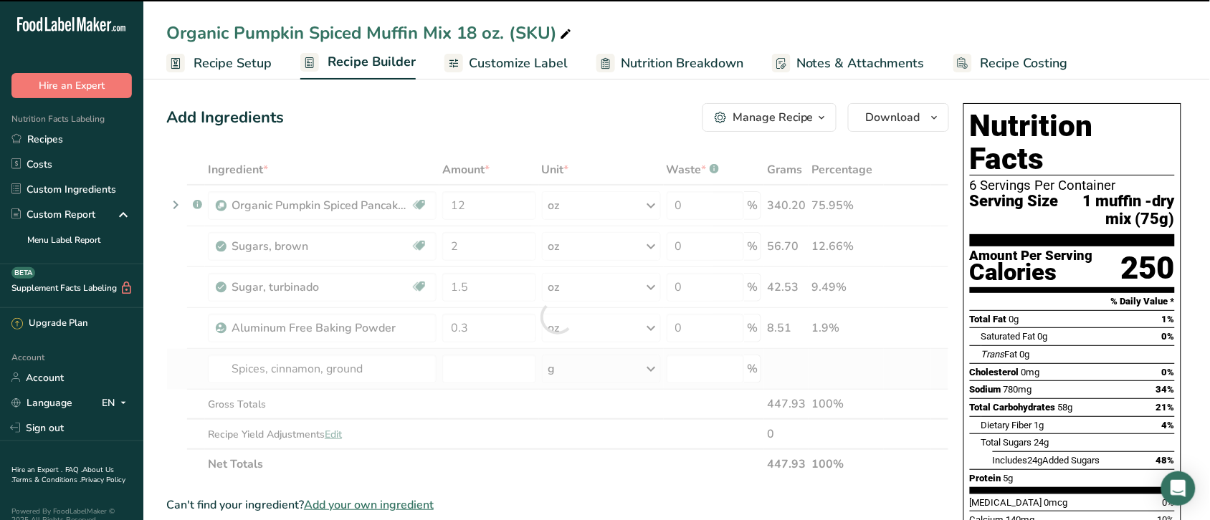
type input "0"
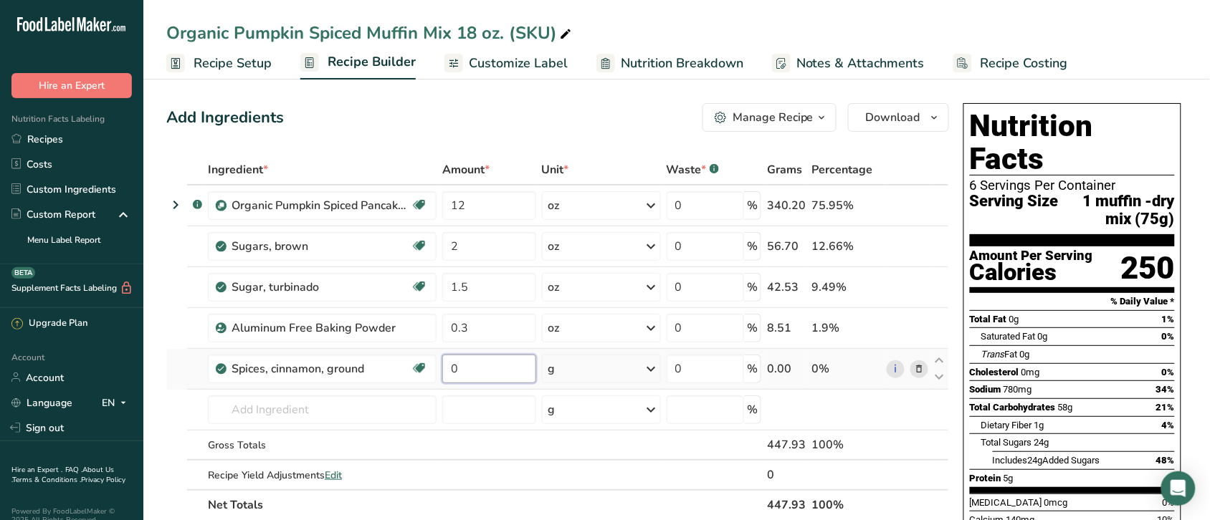
click at [470, 371] on input "0" at bounding box center [489, 369] width 94 height 29
type input "0.2"
click at [651, 368] on div "Ingredient * Amount * Unit * Waste * .a-a{fill:#347362;}.b-a{fill:#fff;} Grams …" at bounding box center [557, 338] width 783 height 366
click at [651, 368] on icon at bounding box center [651, 369] width 17 height 26
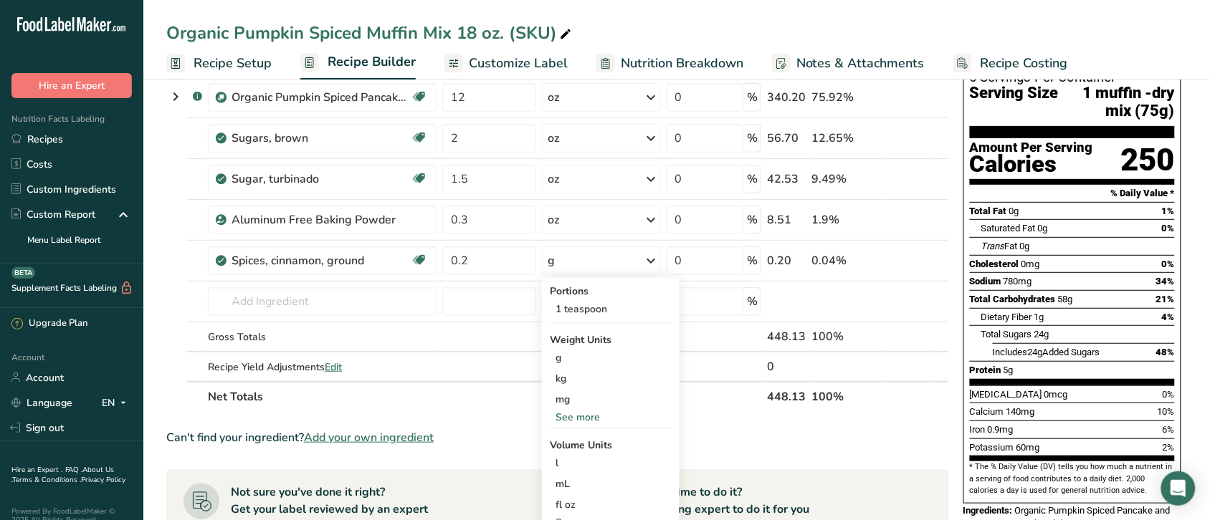
scroll to position [135, 0]
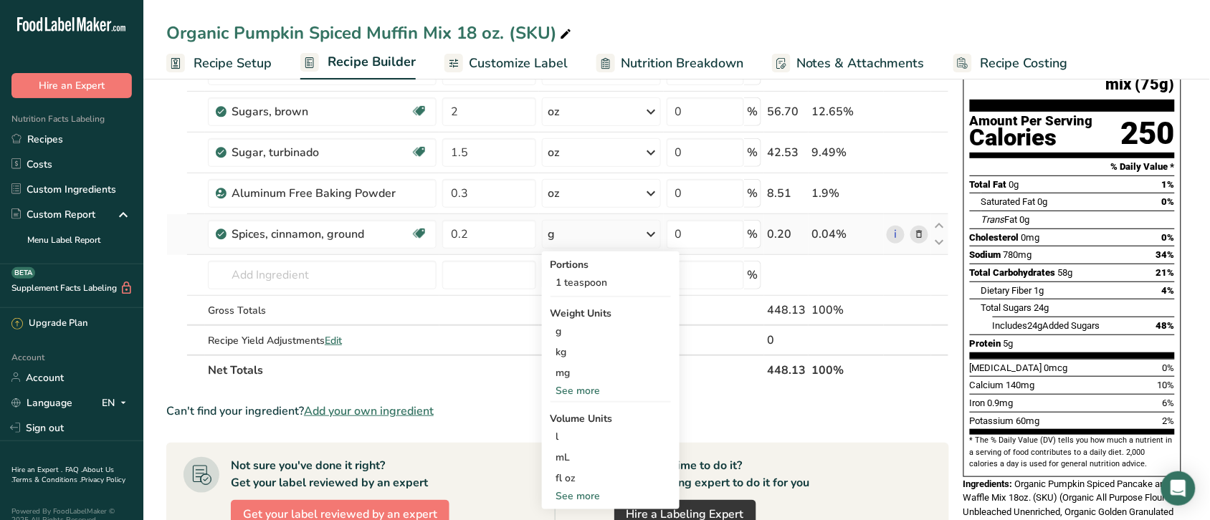
click at [591, 387] on div "See more" at bounding box center [610, 390] width 120 height 15
click at [573, 434] on div "oz" at bounding box center [610, 435] width 120 height 21
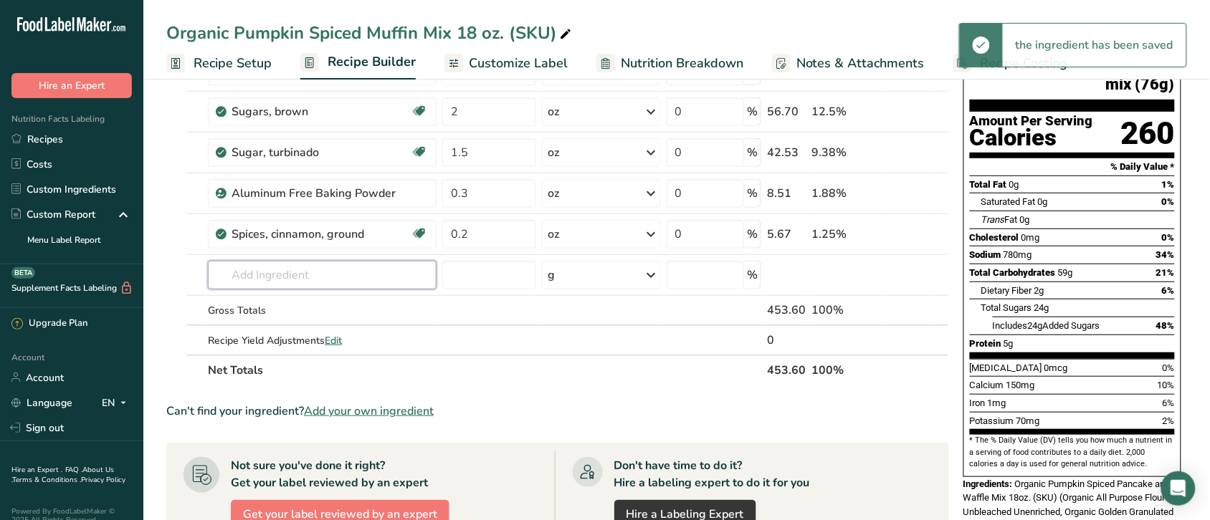
click at [361, 270] on input "text" at bounding box center [322, 275] width 229 height 29
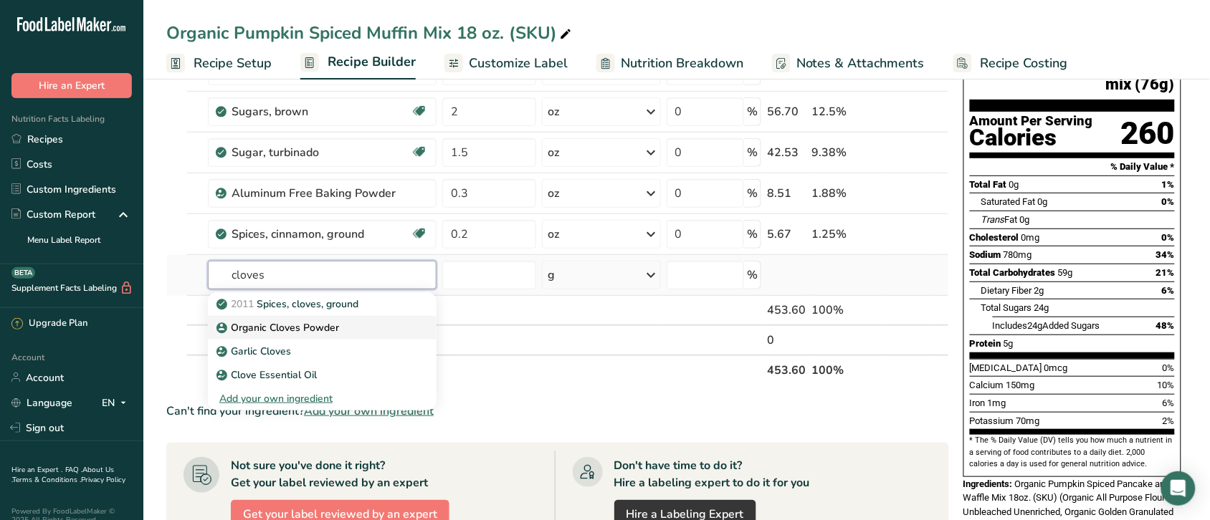
type input "cloves"
click at [333, 326] on p "Organic Cloves Powder" at bounding box center [279, 327] width 120 height 15
type input "Organic Cloves Powder"
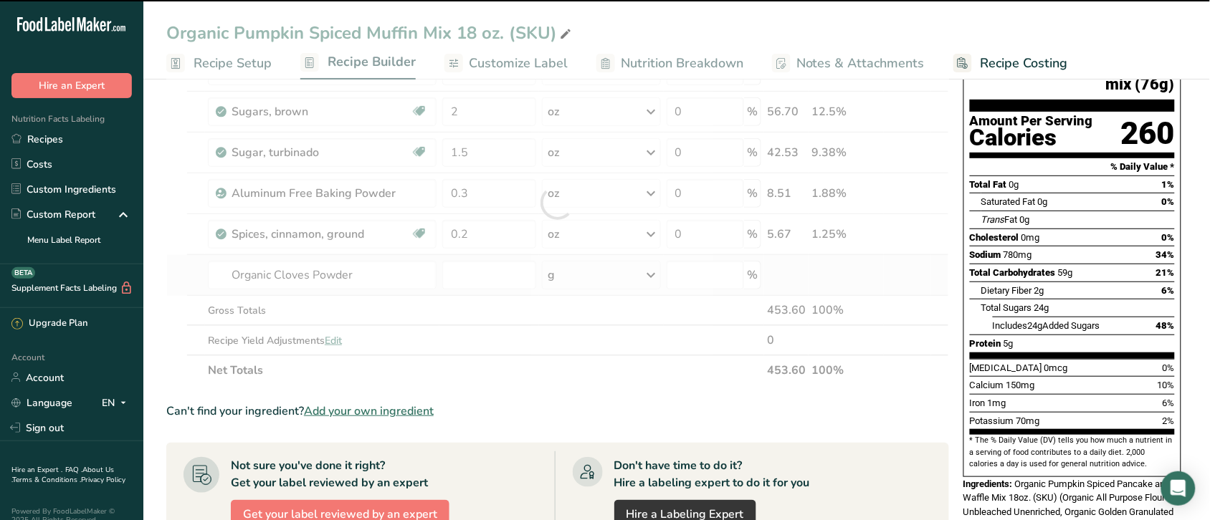
type input "0"
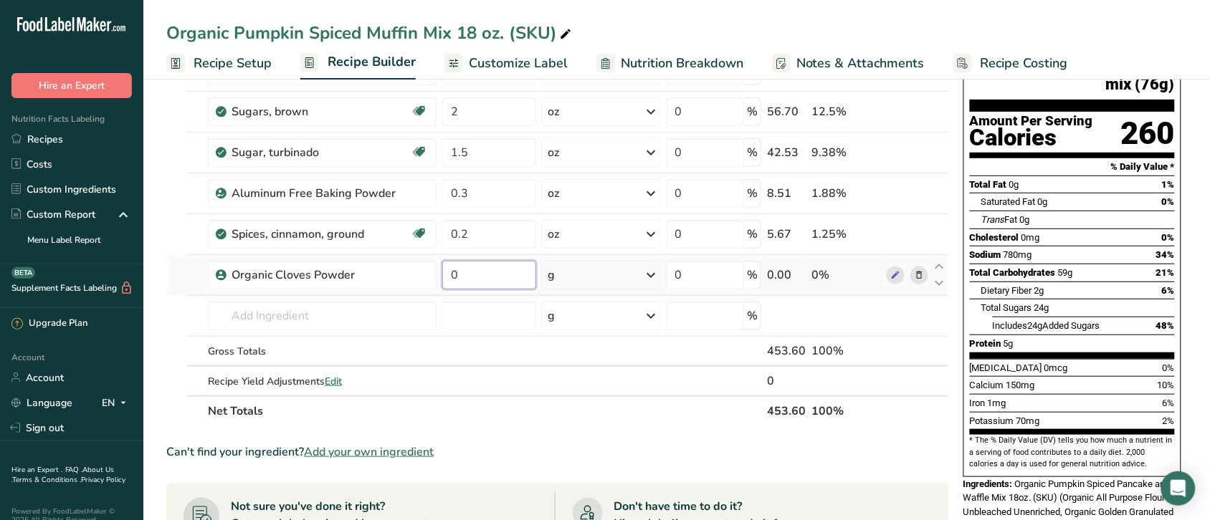
click at [488, 276] on input "0" at bounding box center [489, 275] width 94 height 29
type input "0.2"
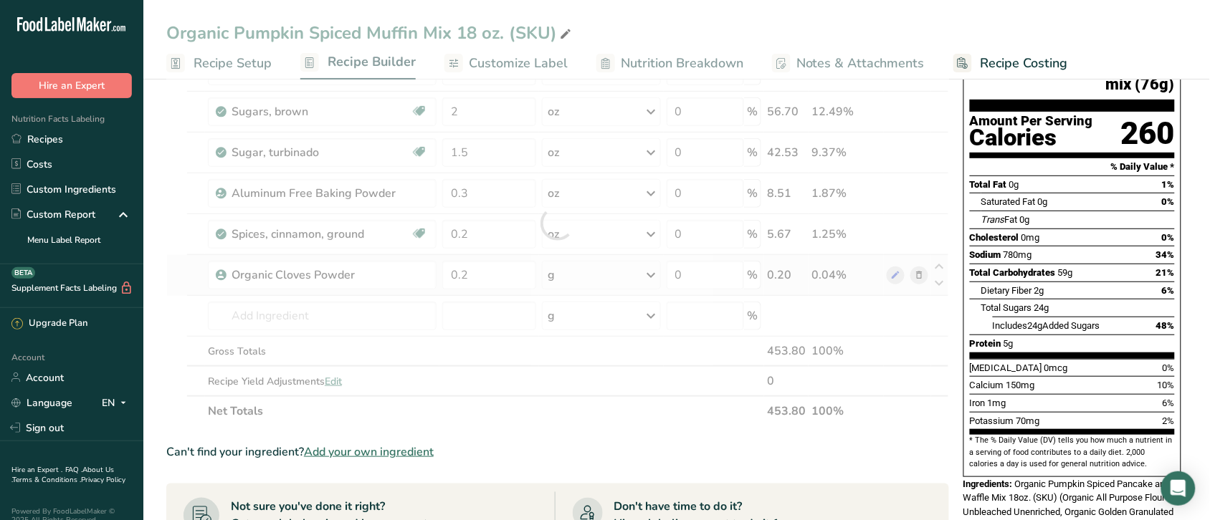
click at [651, 274] on div "Ingredient * Amount * Unit * Waste * .a-a{fill:#347362;}.b-a{fill:#fff;} Grams …" at bounding box center [557, 223] width 783 height 406
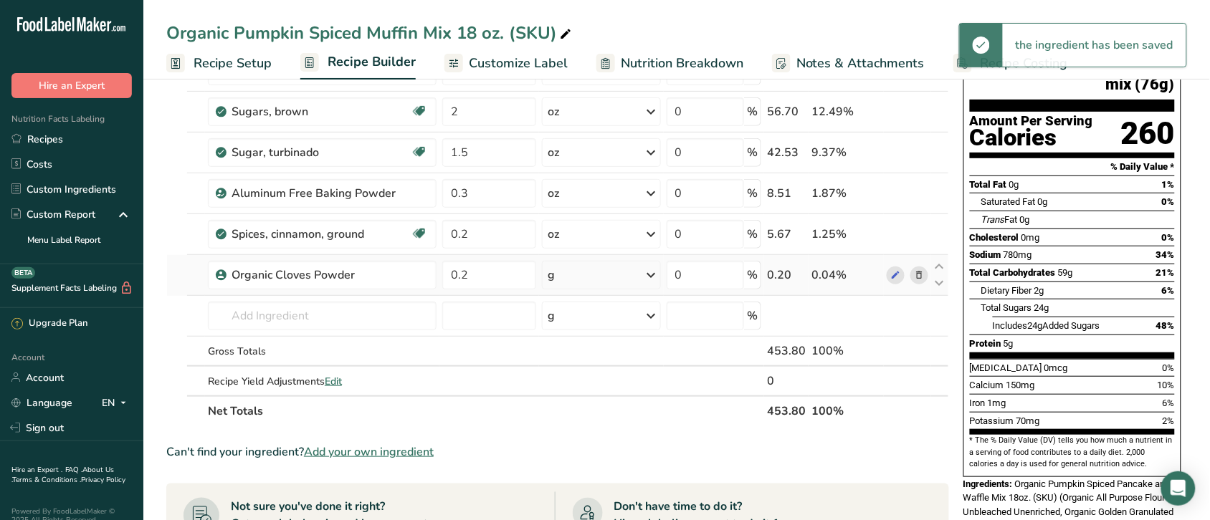
click at [651, 274] on icon at bounding box center [651, 275] width 17 height 26
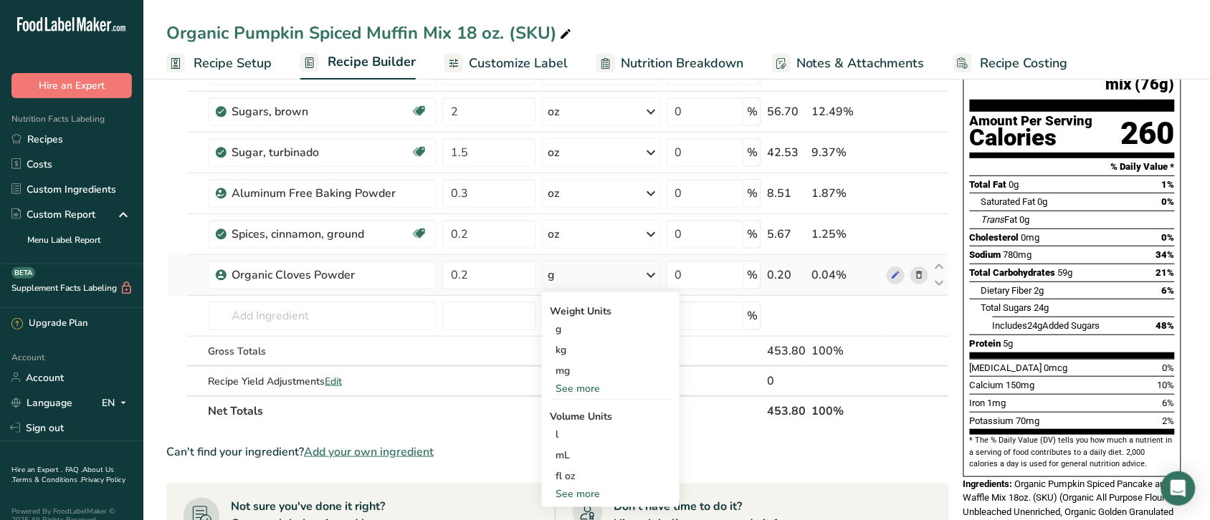
click at [575, 385] on div "See more" at bounding box center [610, 388] width 120 height 15
click at [564, 431] on div "oz" at bounding box center [610, 433] width 120 height 21
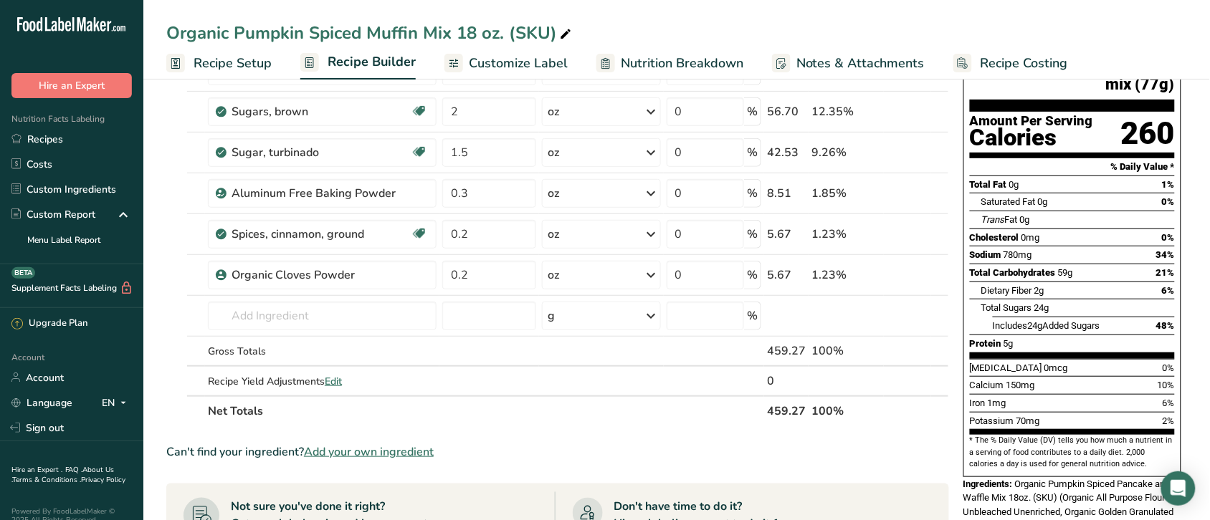
click at [1000, 55] on span "Recipe Costing" at bounding box center [1024, 63] width 87 height 19
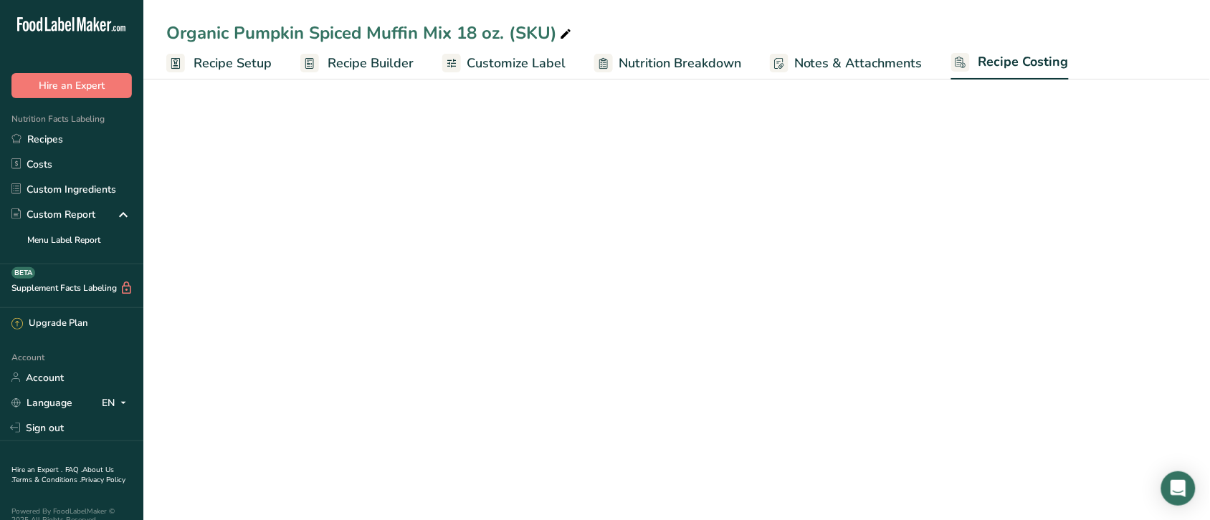
select select "12"
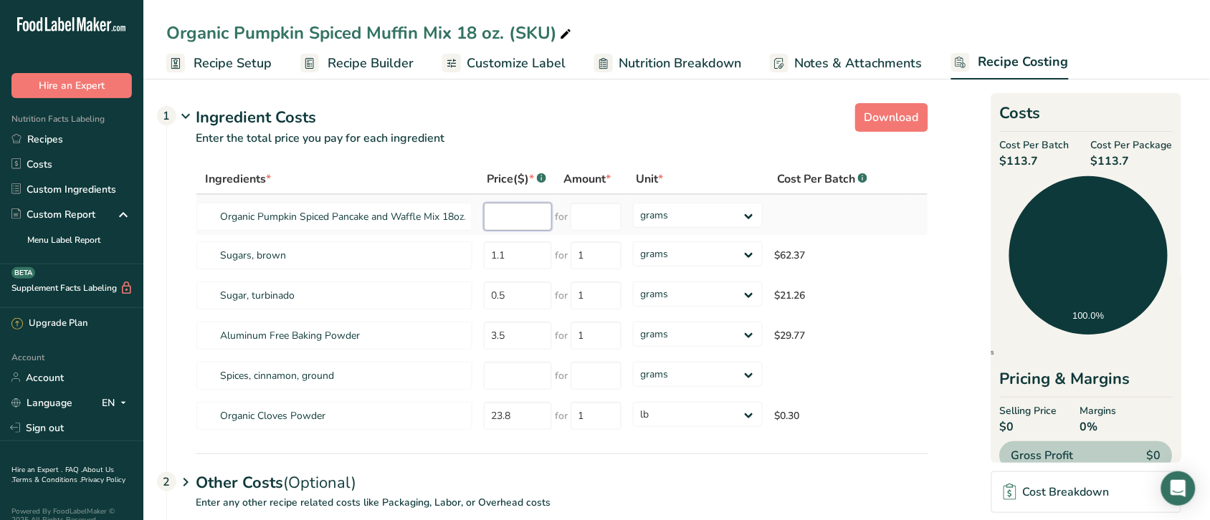
click at [514, 215] on input "number" at bounding box center [518, 217] width 68 height 28
type input "1.52"
click at [603, 222] on input "number" at bounding box center [596, 217] width 51 height 28
type input "1"
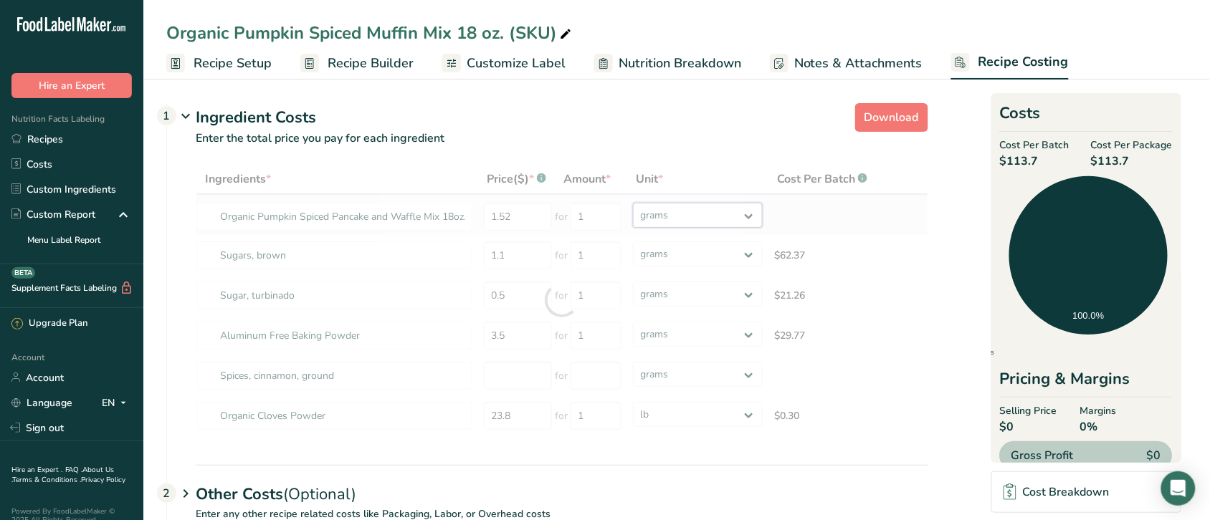
click at [747, 209] on div "Ingredients * Price($) * .a-a{fill:#347362;}.b-a{fill:#fff;} Amount * Unit * Co…" at bounding box center [562, 300] width 733 height 272
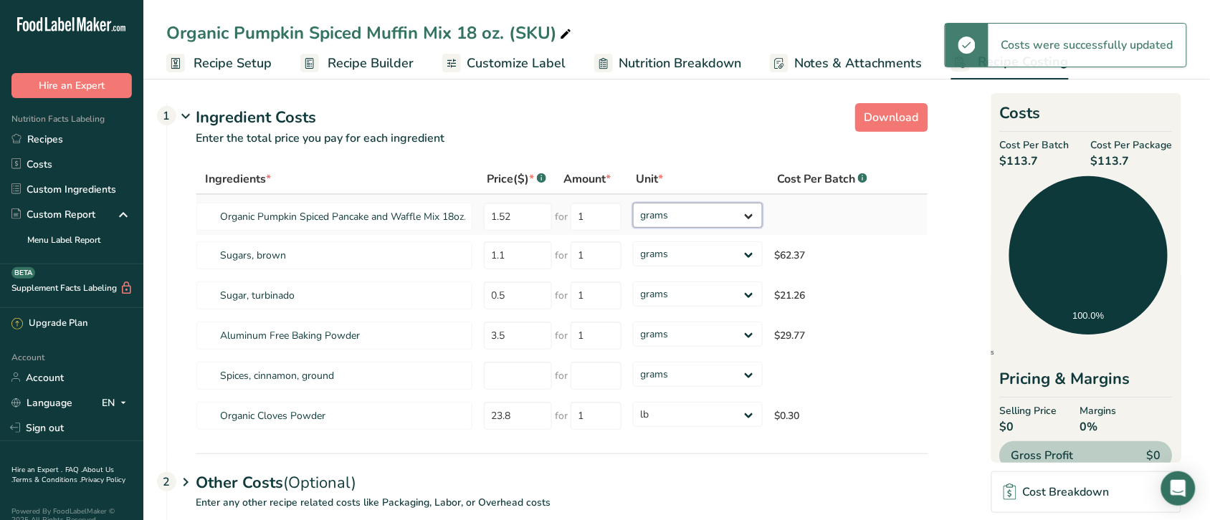
select select "12"
click at [633, 203] on select "grams kg mg mcg lb oz" at bounding box center [698, 215] width 130 height 25
click at [748, 254] on select "grams kg mg mcg lb oz" at bounding box center [698, 254] width 130 height 25
select select "12"
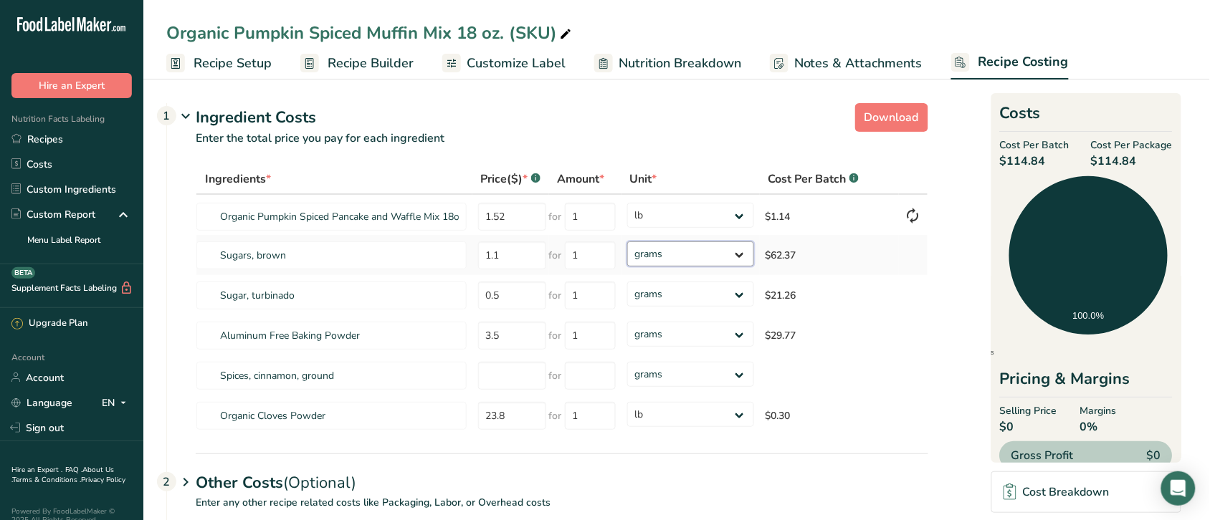
select select "12"
click at [627, 242] on select "grams kg mg mcg lb oz" at bounding box center [690, 254] width 127 height 25
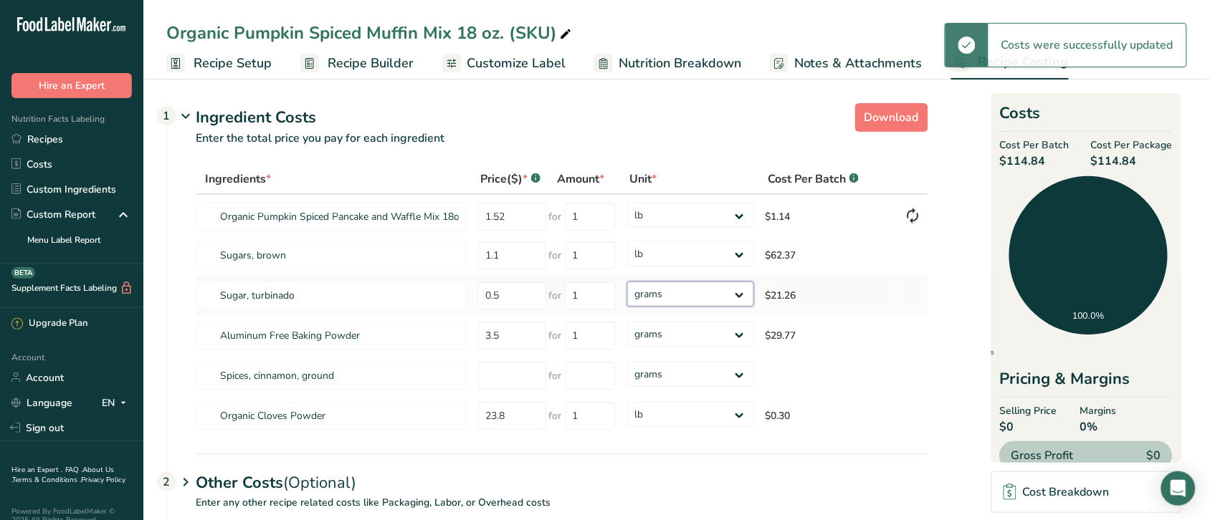
click at [728, 295] on select "grams kg mg mcg lb oz" at bounding box center [690, 294] width 127 height 25
select select "12"
click at [627, 282] on select "grams kg mg mcg lb oz" at bounding box center [690, 294] width 127 height 25
click at [726, 335] on select "grams kg mg mcg lb oz" at bounding box center [690, 334] width 127 height 25
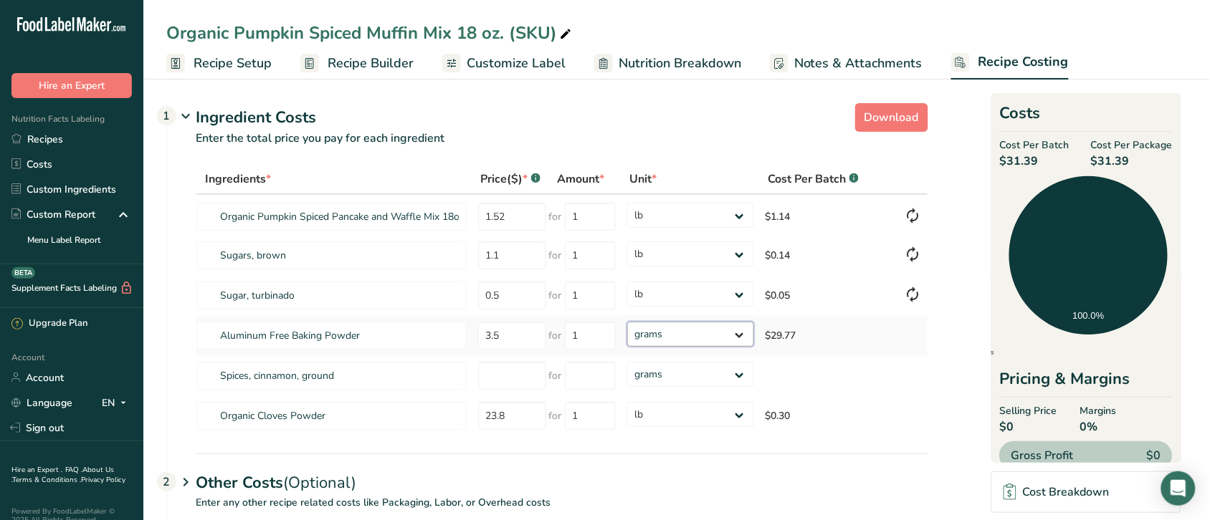
select select "12"
click at [627, 322] on select "grams kg mg mcg lb oz" at bounding box center [690, 334] width 127 height 25
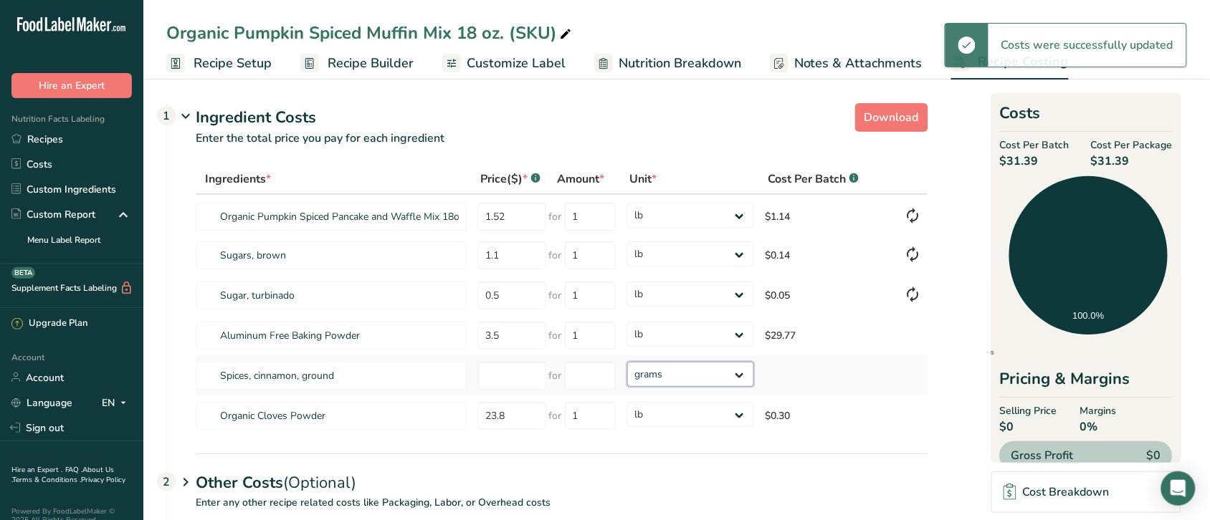
click at [715, 376] on select "grams kg mg mcg lb oz" at bounding box center [690, 374] width 127 height 25
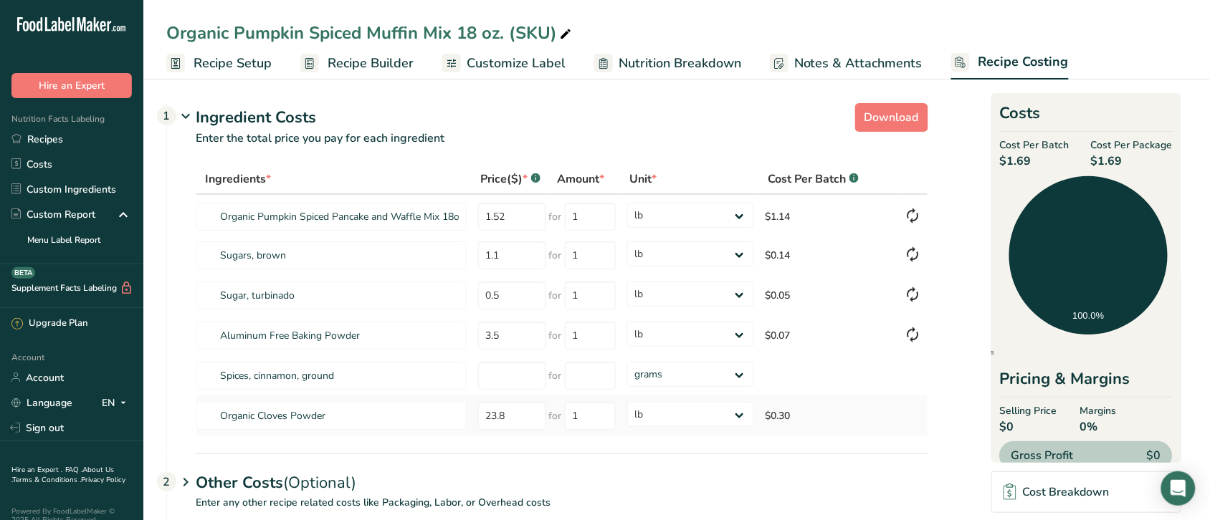
click at [887, 402] on td "$0.30" at bounding box center [829, 416] width 139 height 40
click at [366, 65] on span "Recipe Builder" at bounding box center [371, 63] width 86 height 19
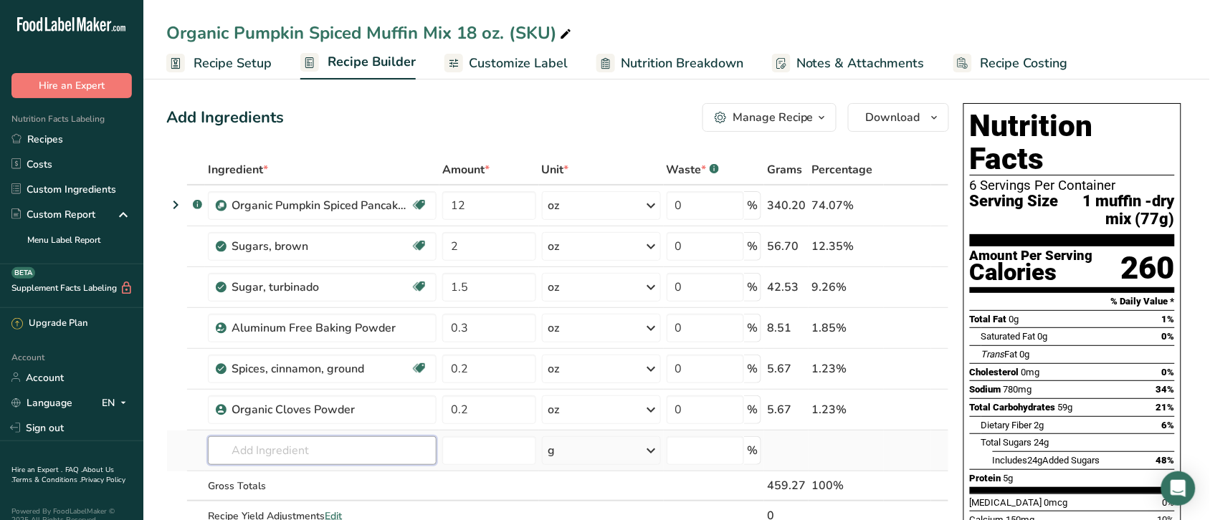
click at [294, 455] on input "text" at bounding box center [322, 451] width 229 height 29
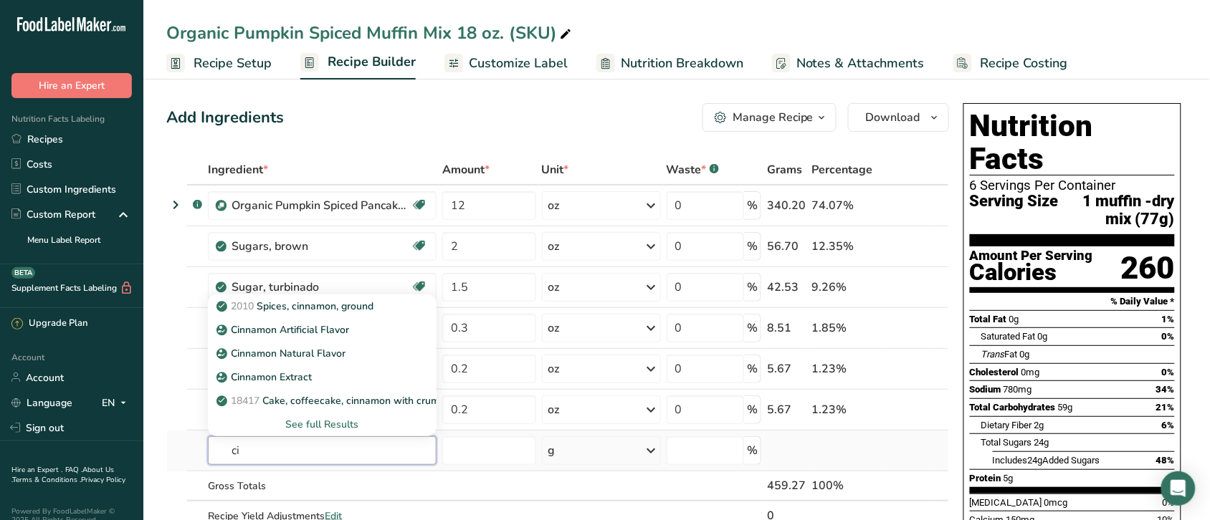
type input "c"
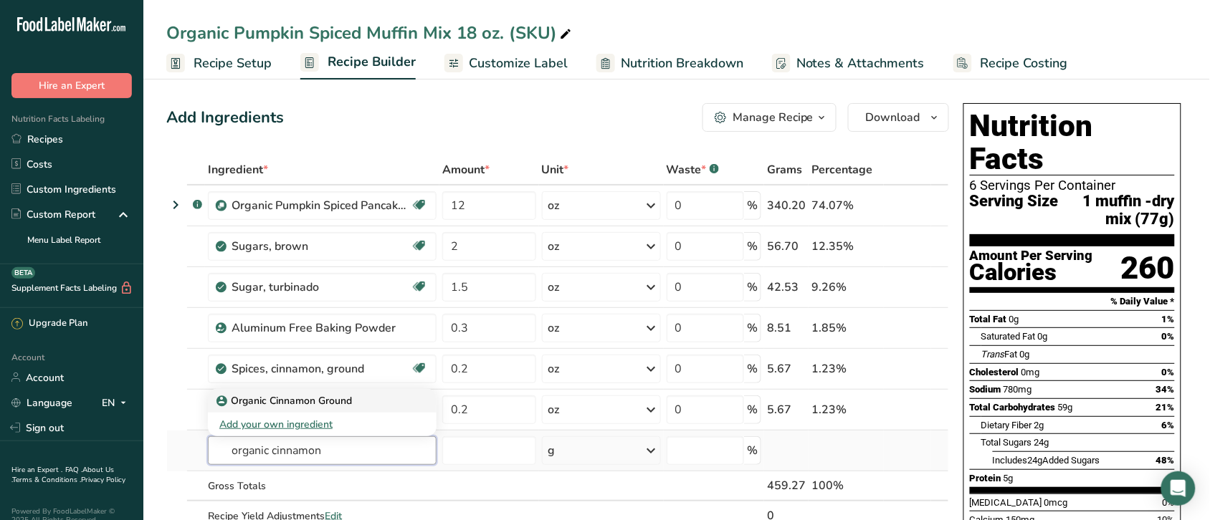
type input "organic cinnamon"
click at [288, 402] on p "Organic Cinnamon Ground" at bounding box center [285, 401] width 133 height 15
type input "Organic Cinnamon Ground"
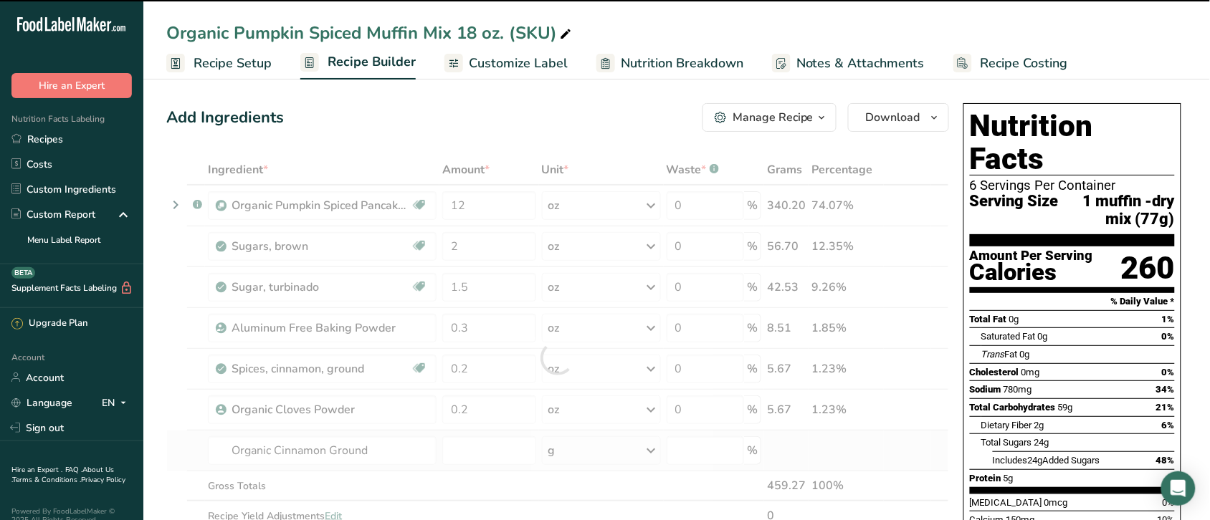
type input "0"
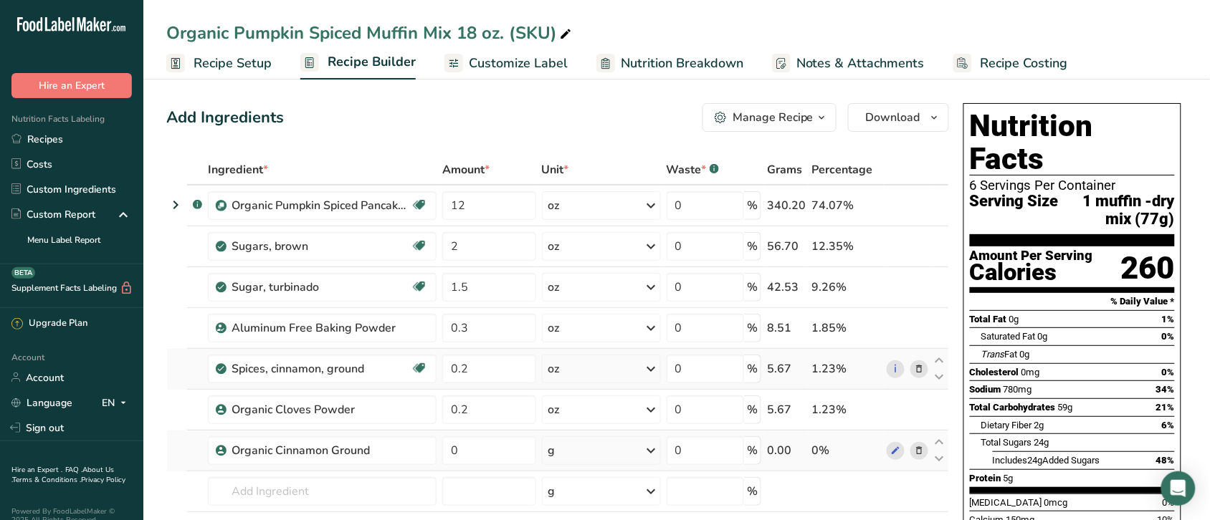
click at [919, 366] on icon at bounding box center [919, 369] width 10 height 15
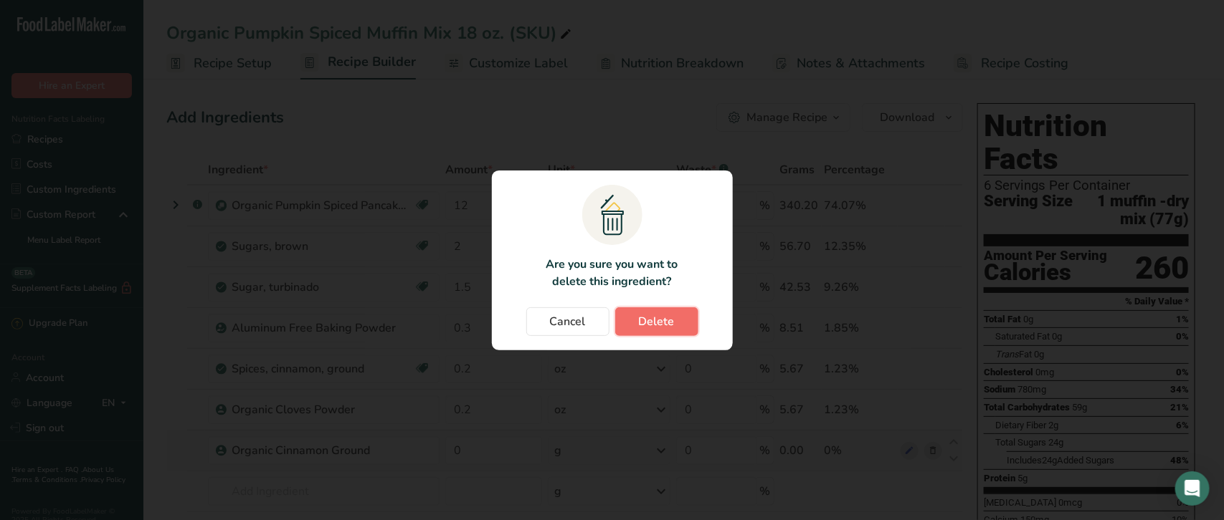
click at [670, 323] on span "Delete" at bounding box center [657, 321] width 36 height 17
type input "0"
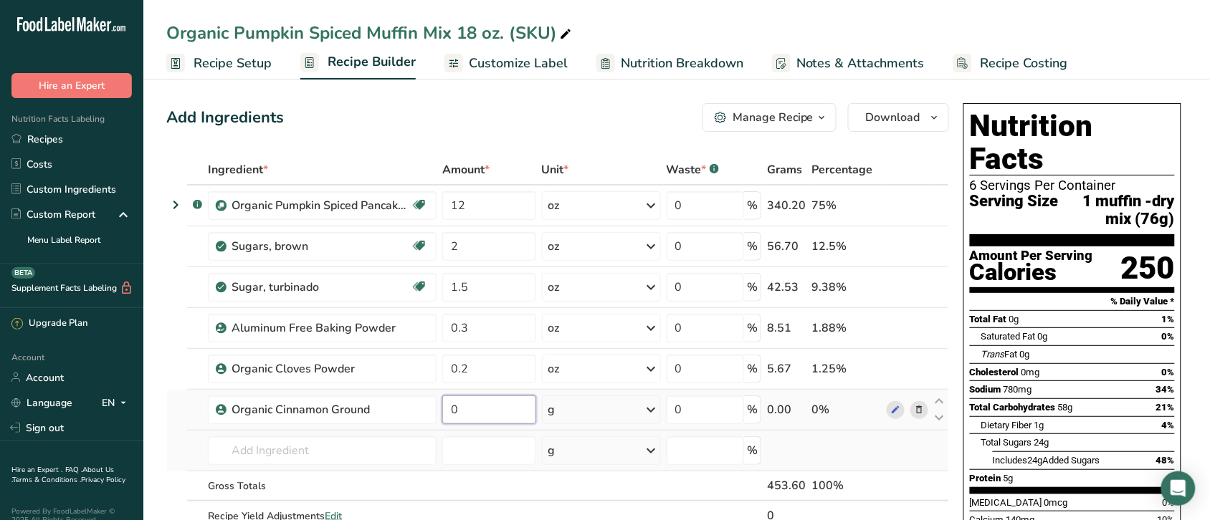
click at [495, 412] on input "0" at bounding box center [489, 410] width 94 height 29
type input "0.2"
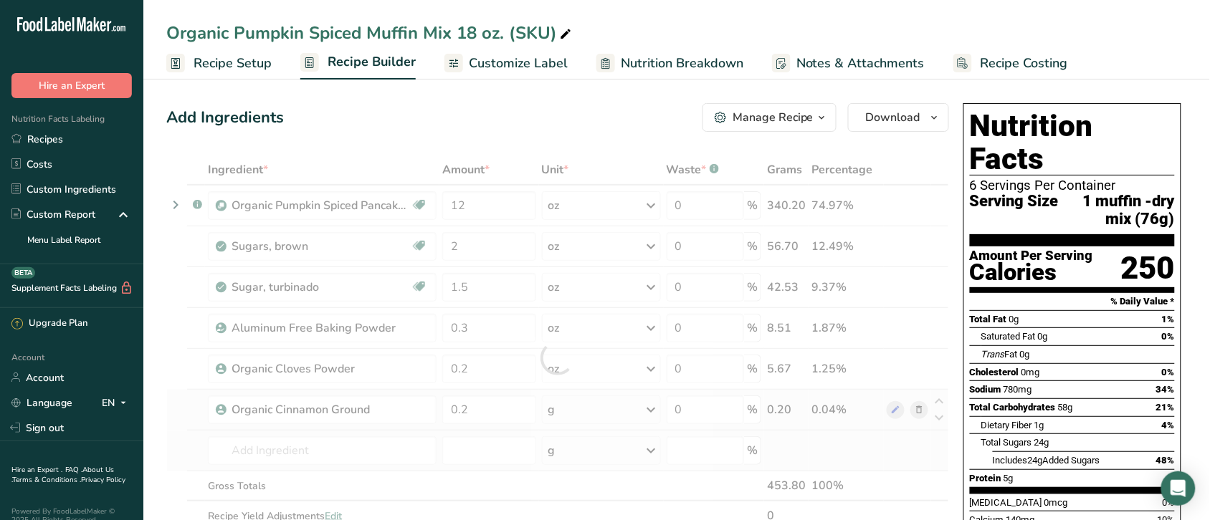
click at [653, 409] on div "Ingredient * Amount * Unit * Waste * .a-a{fill:#347362;}.b-a{fill:#fff;} Grams …" at bounding box center [557, 358] width 783 height 406
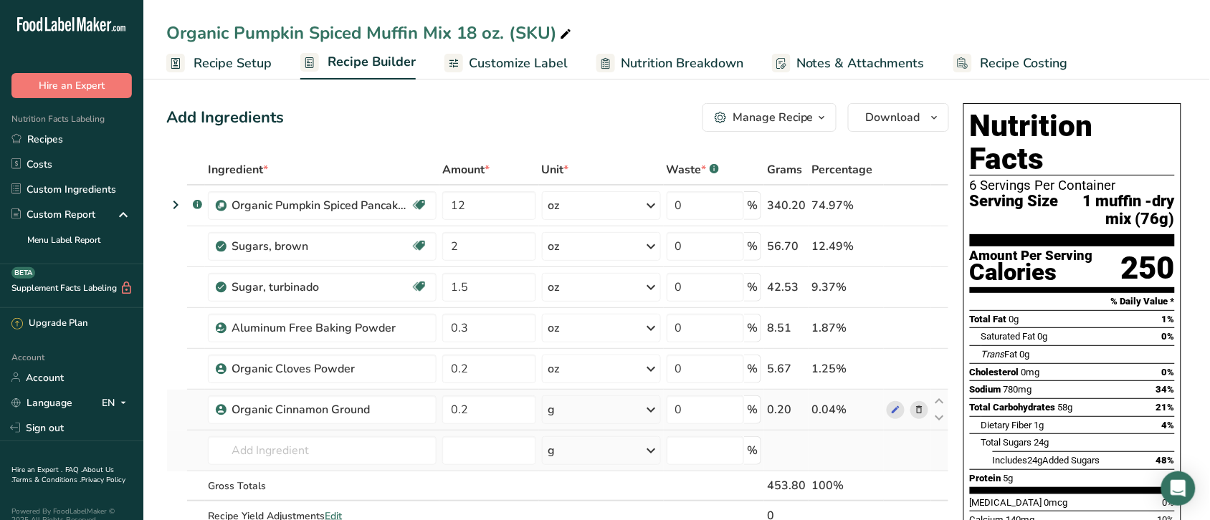
click at [653, 409] on icon at bounding box center [651, 410] width 17 height 26
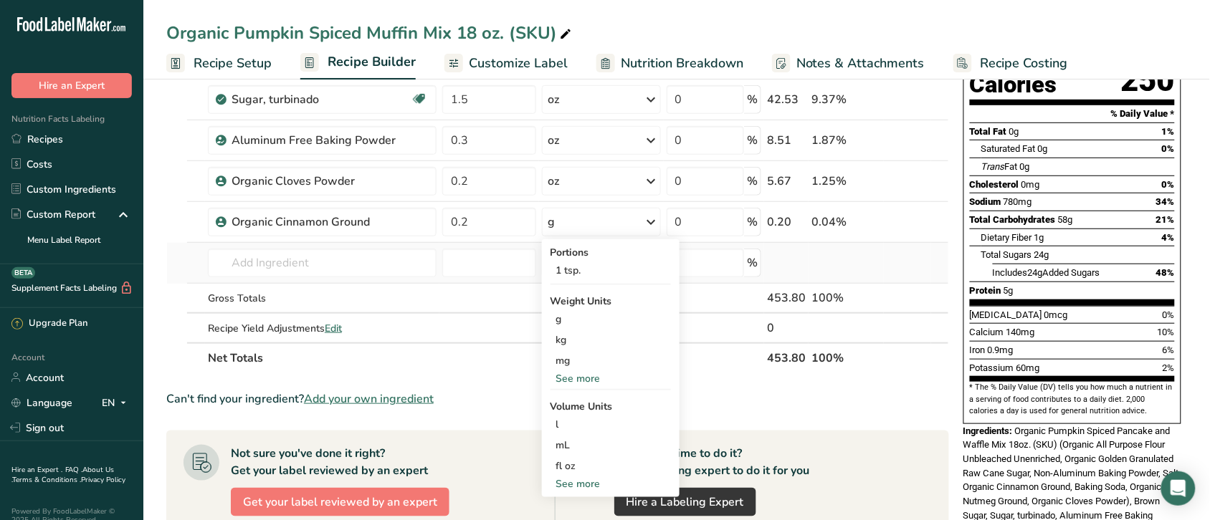
scroll to position [192, 0]
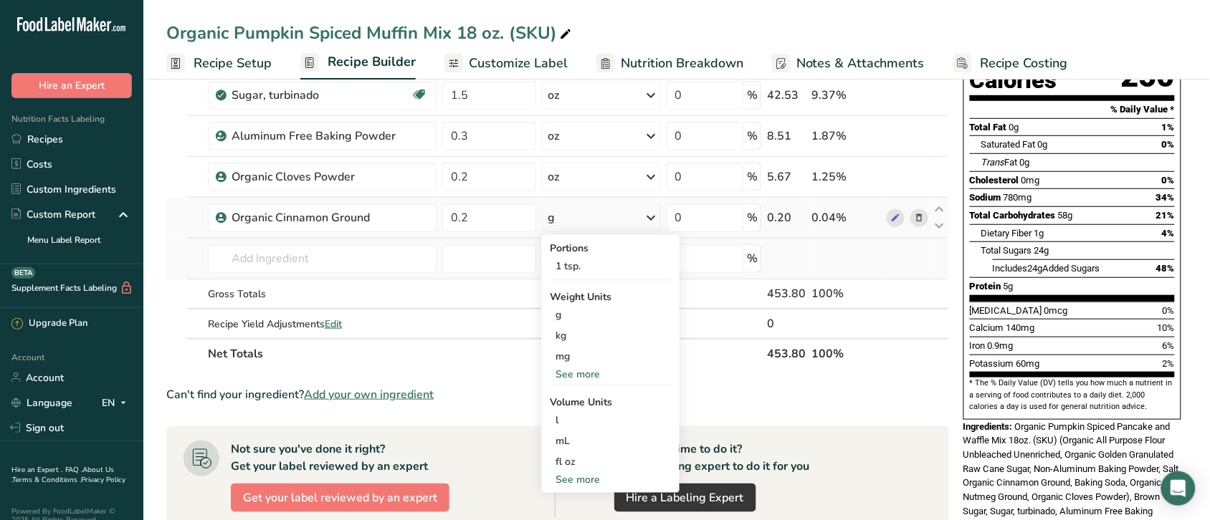
click at [586, 368] on div "See more" at bounding box center [610, 374] width 120 height 15
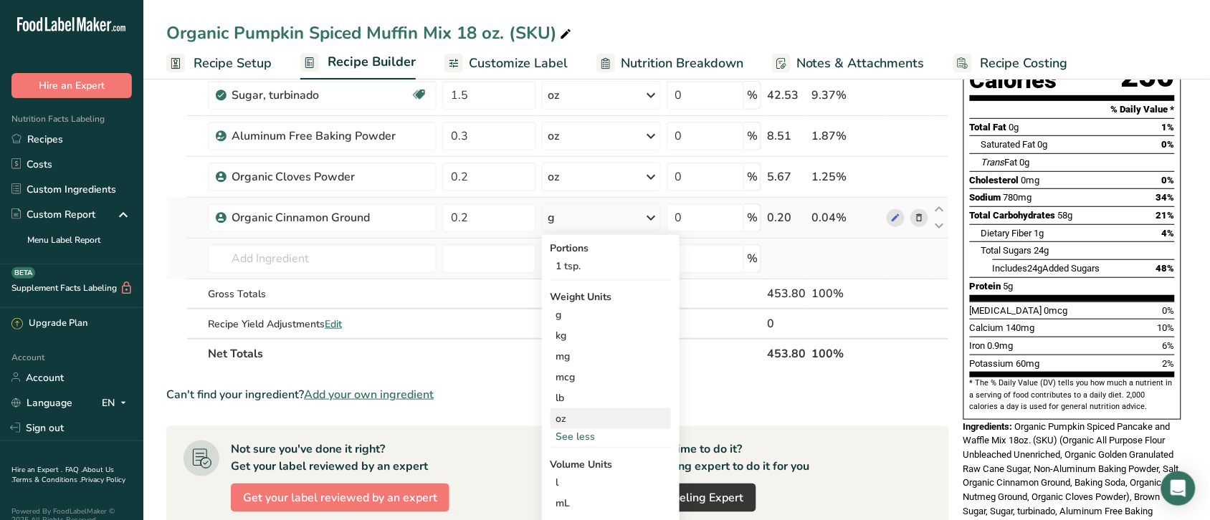
click at [567, 414] on div "oz" at bounding box center [610, 419] width 120 height 21
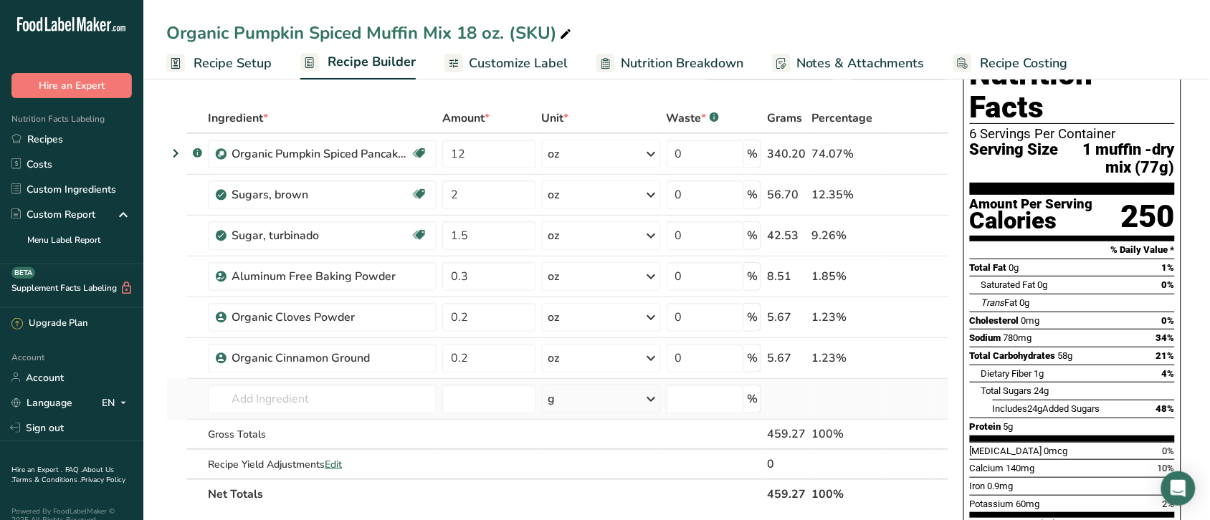
scroll to position [0, 0]
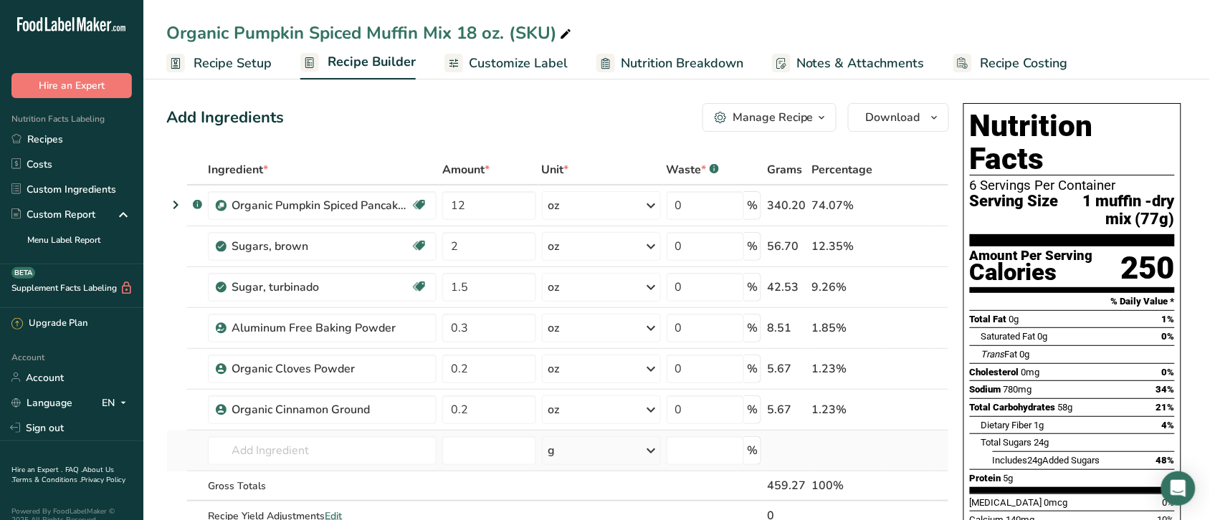
click at [1006, 59] on span "Recipe Costing" at bounding box center [1024, 63] width 87 height 19
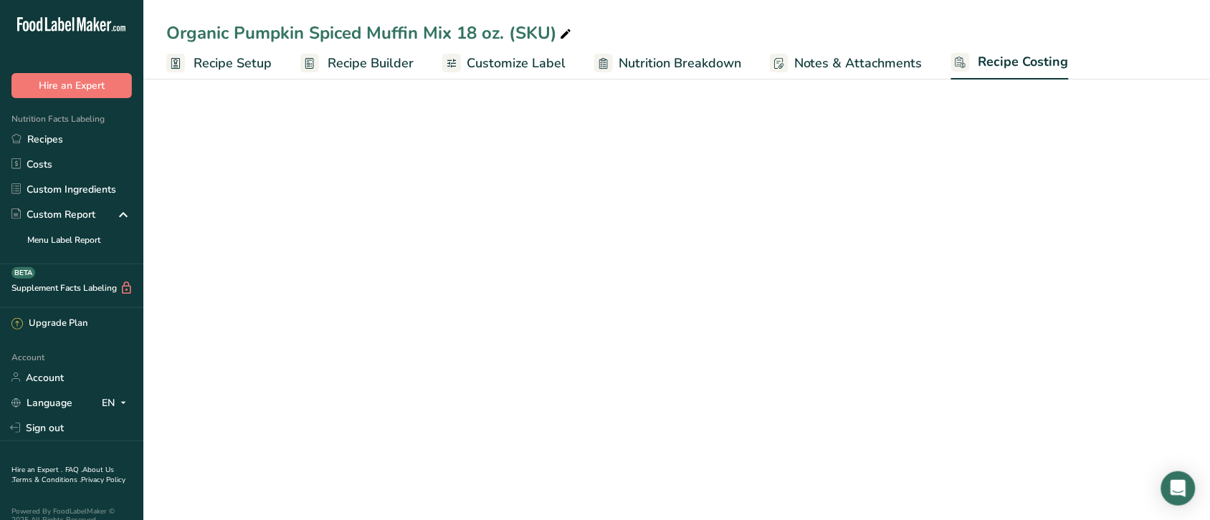
select select "12"
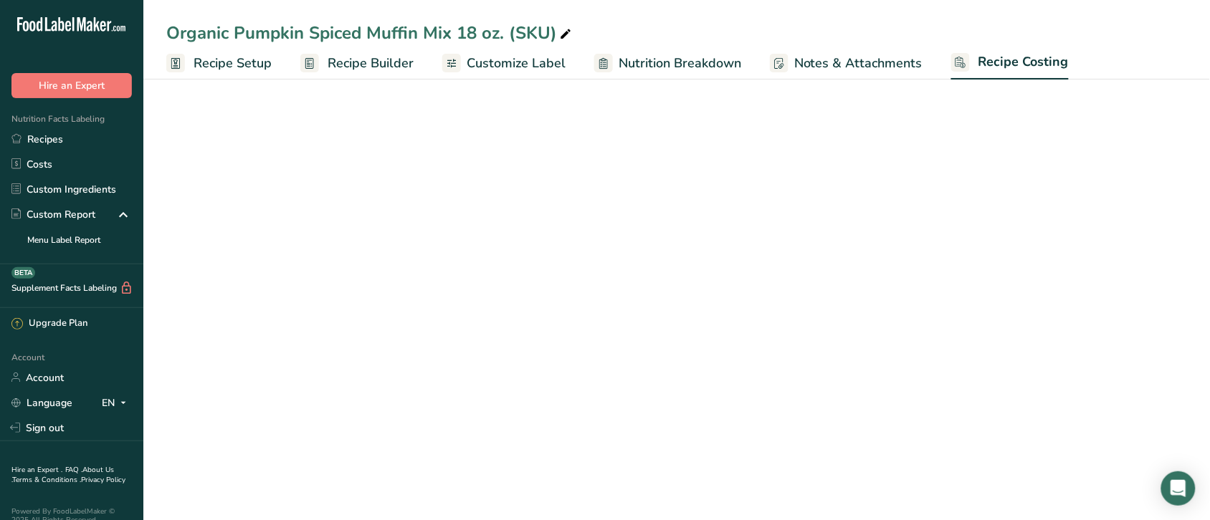
select select "12"
